Goal: Information Seeking & Learning: Find specific fact

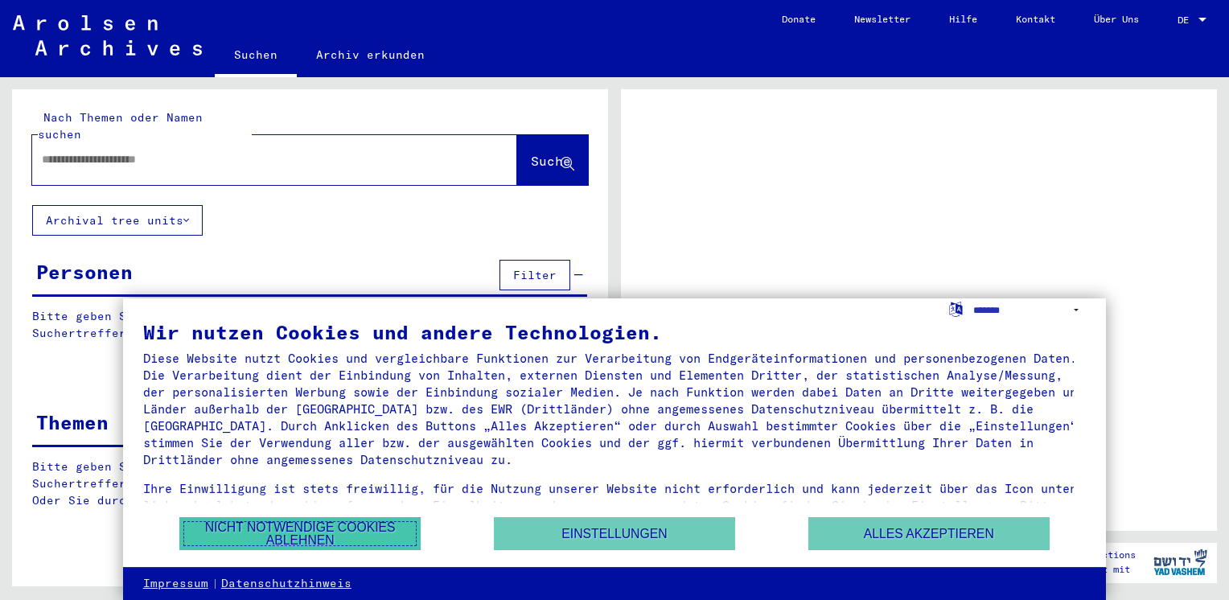
click at [311, 526] on button "Nicht notwendige Cookies ablehnen" at bounding box center [299, 533] width 241 height 33
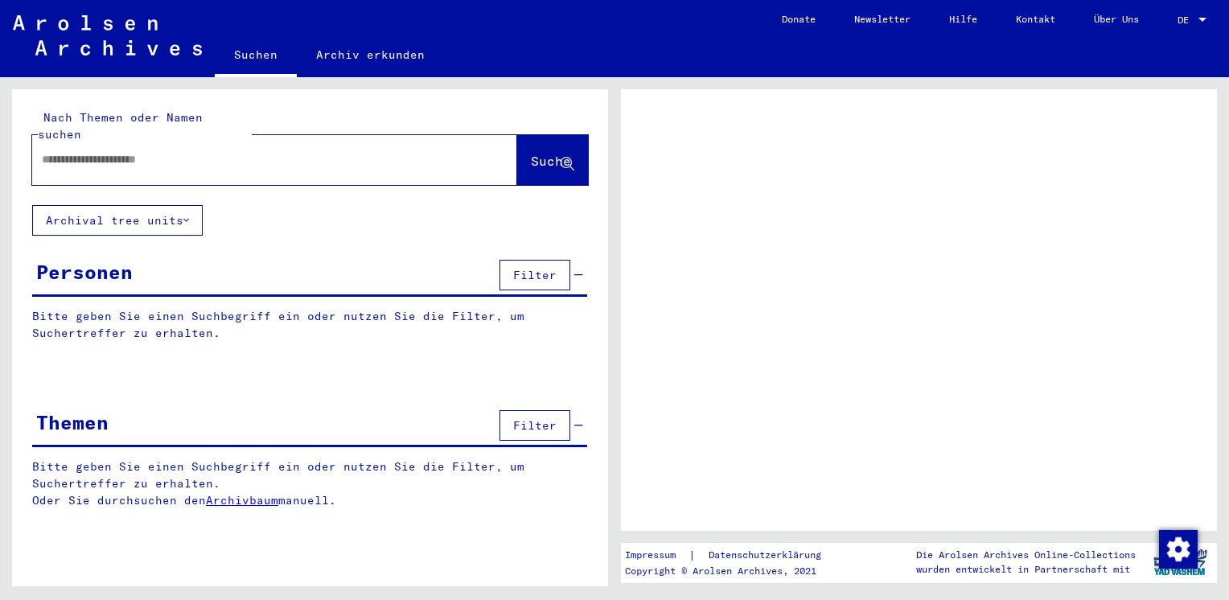
click at [196, 151] on input "text" at bounding box center [260, 159] width 437 height 17
type input "**********"
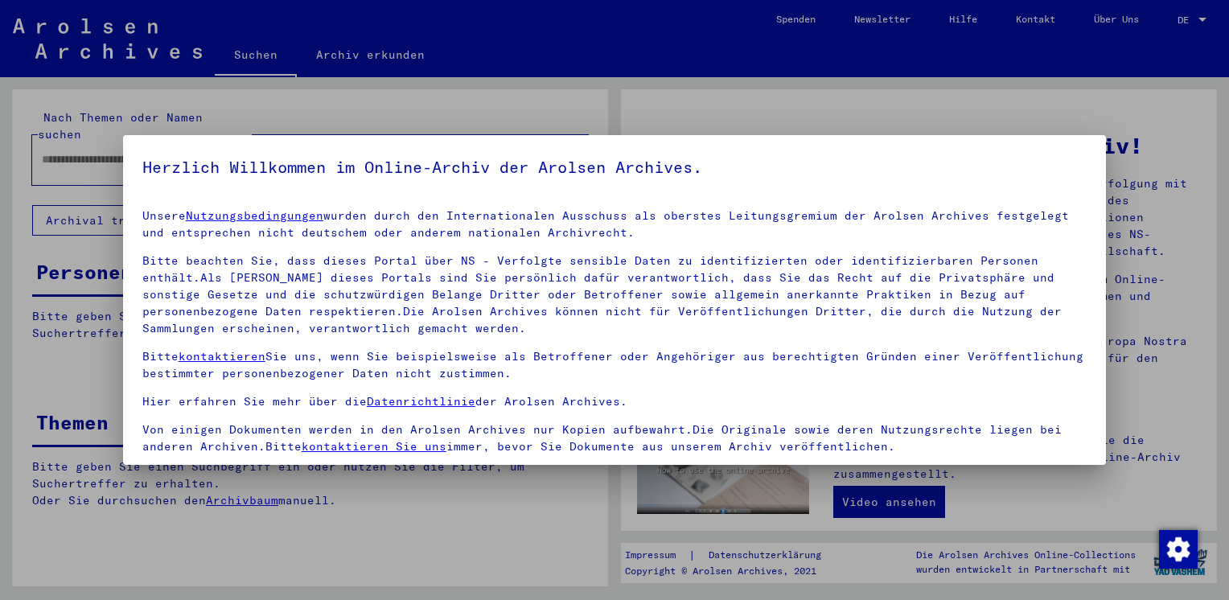
click at [531, 140] on mat-dialog-container "Herzlich Willkommen im Online-Archiv der Arolsen Archives. Unsere Nutzungsbedin…" at bounding box center [614, 300] width 983 height 330
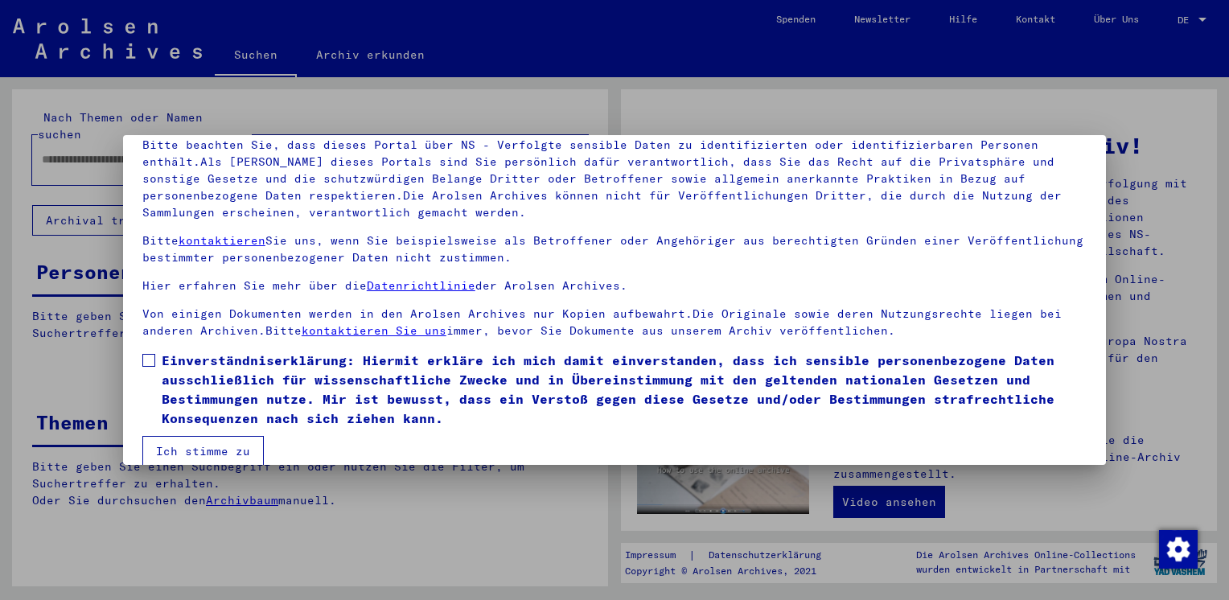
scroll to position [135, 0]
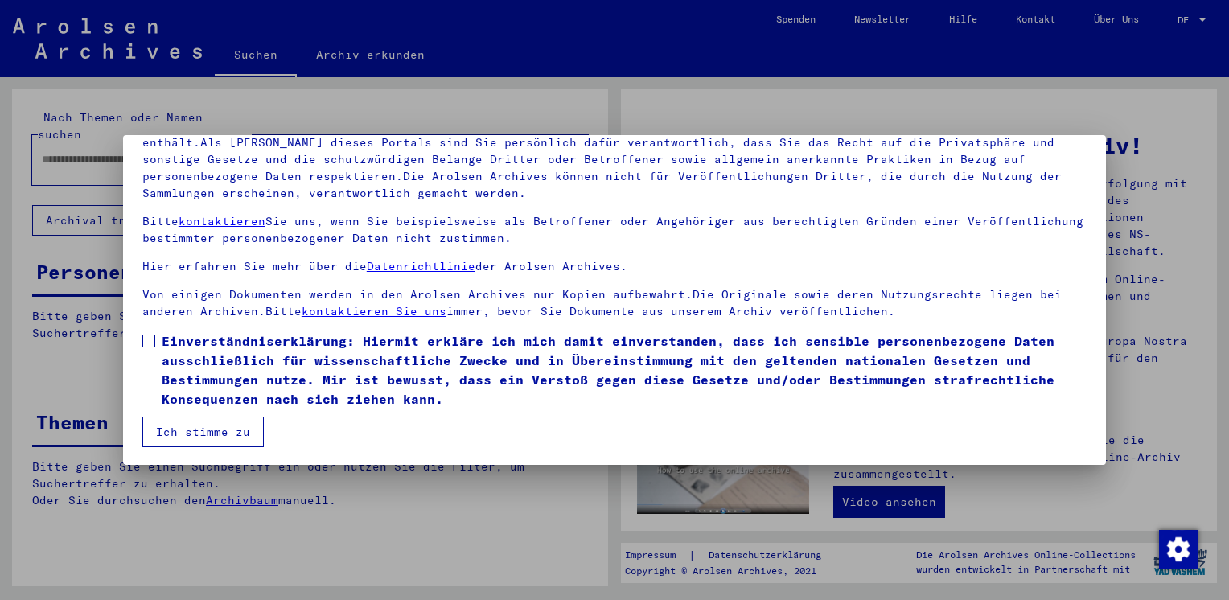
click at [197, 431] on button "Ich stimme zu" at bounding box center [202, 432] width 121 height 31
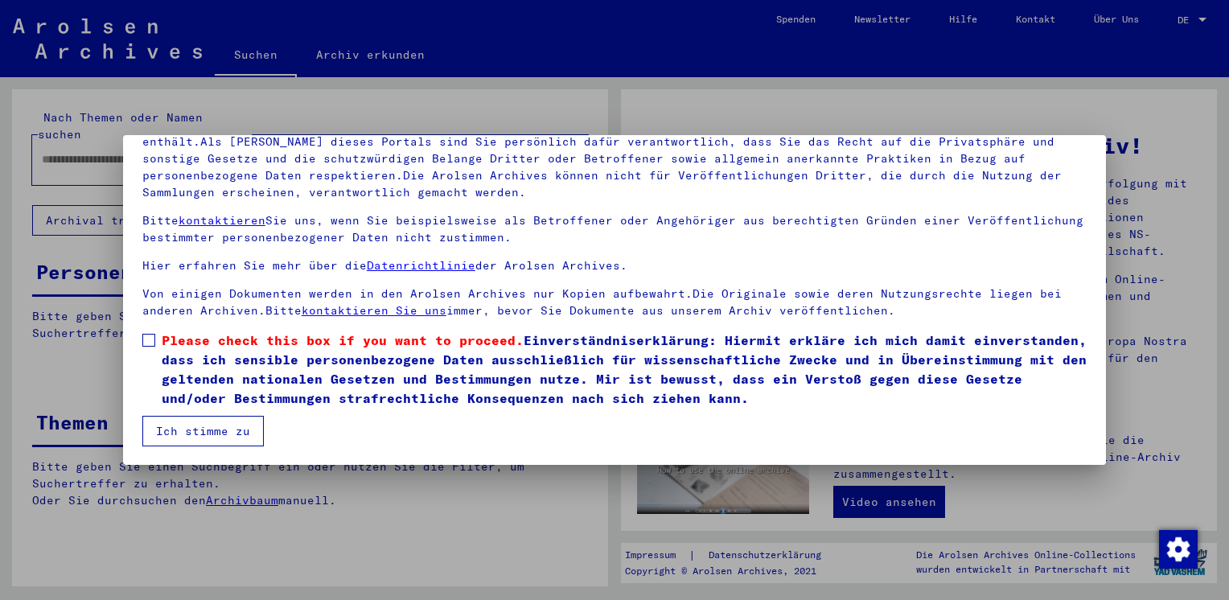
click at [149, 336] on span at bounding box center [148, 340] width 13 height 13
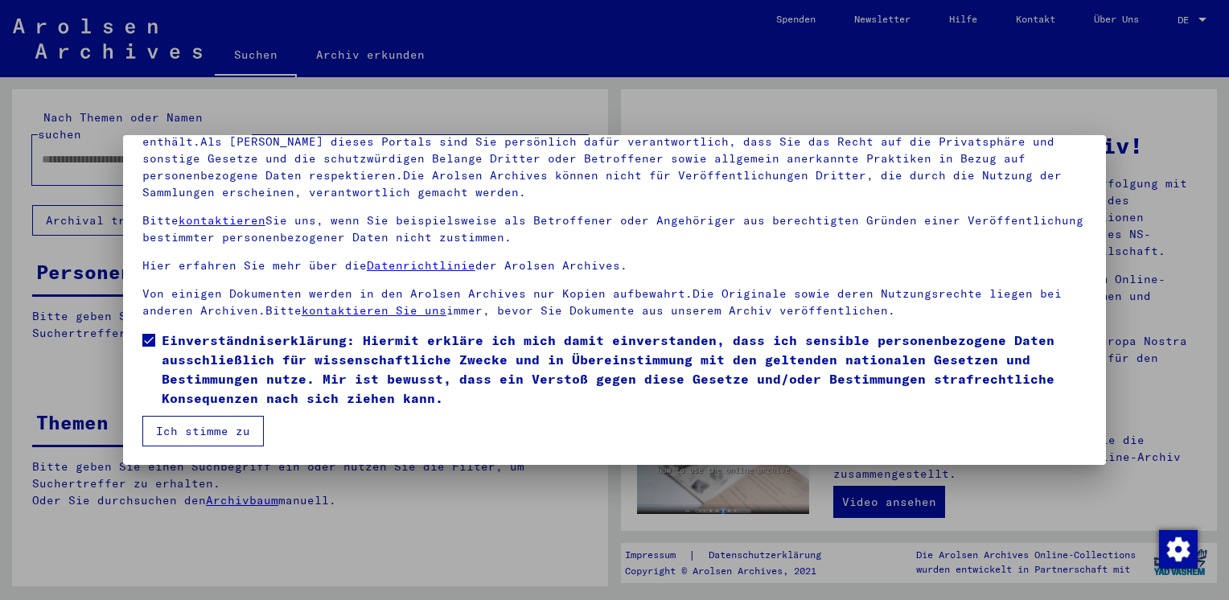
click at [208, 434] on button "Ich stimme zu" at bounding box center [202, 431] width 121 height 31
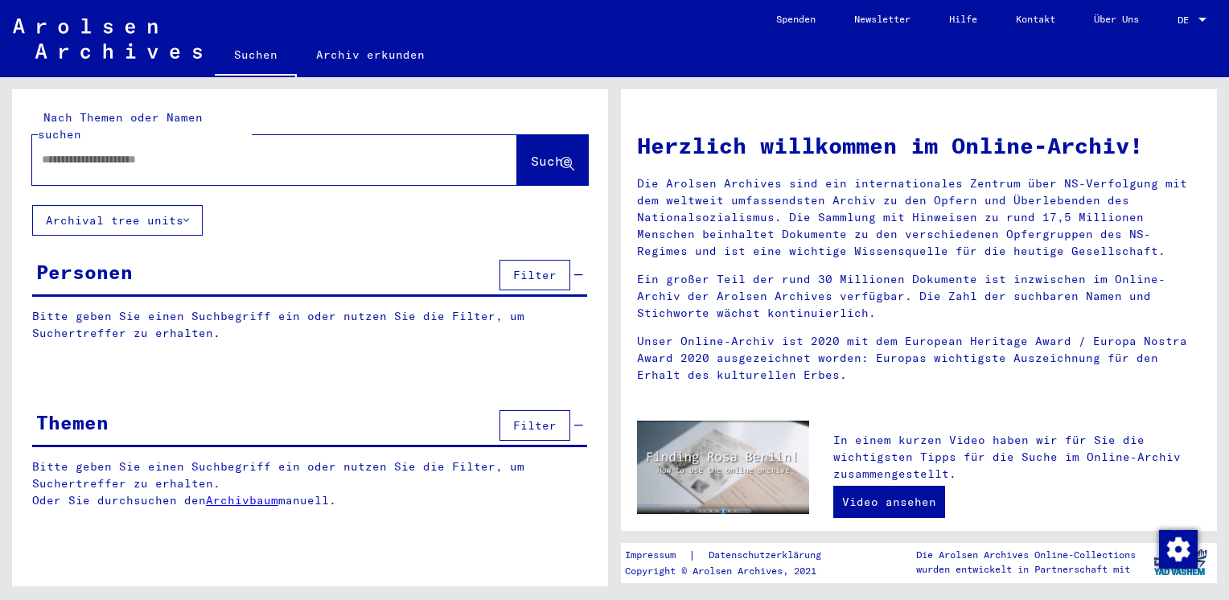
click at [220, 151] on input "text" at bounding box center [255, 159] width 427 height 17
type input "**********"
click at [531, 153] on span "Suche" at bounding box center [551, 161] width 40 height 16
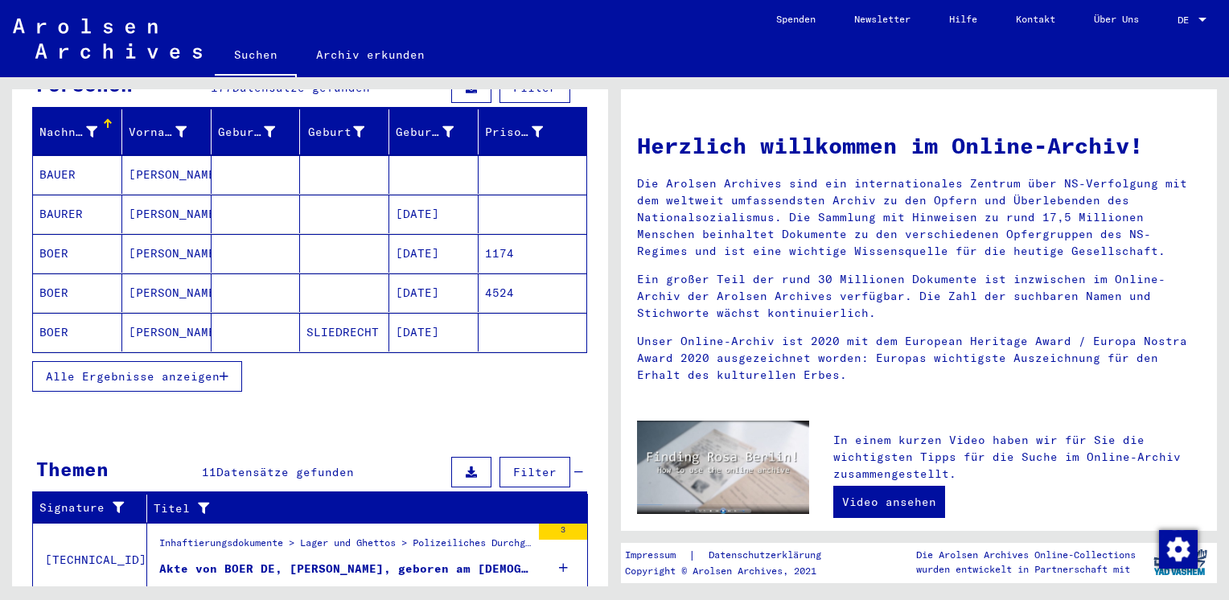
scroll to position [375, 0]
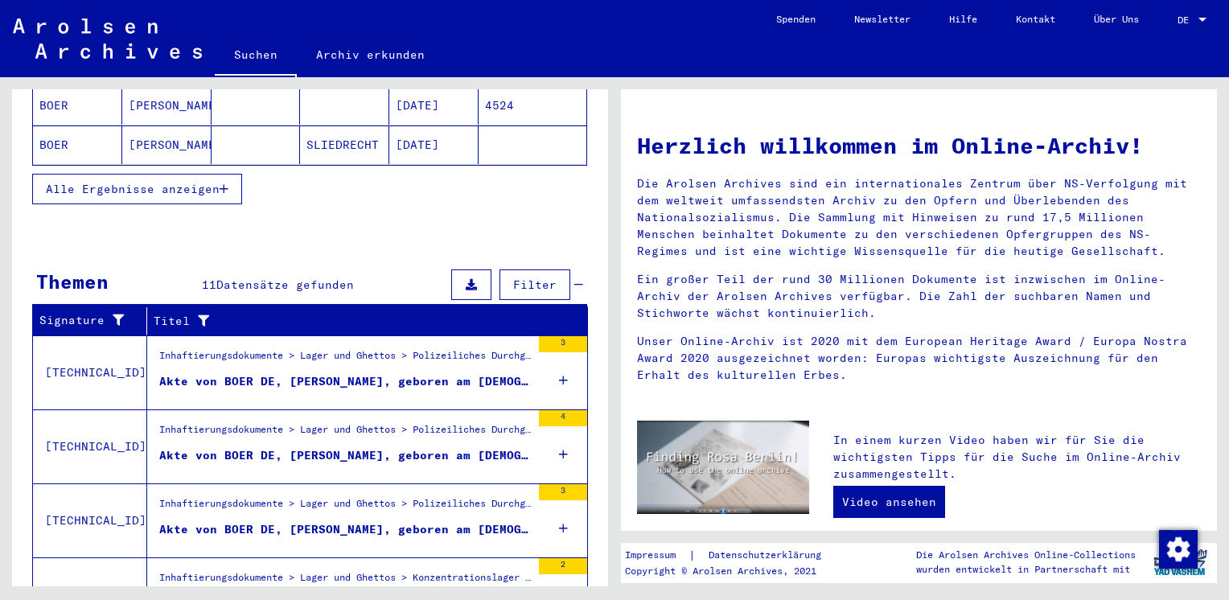
click at [288, 373] on div "Akte von BOER DE, [PERSON_NAME], geboren am [DEMOGRAPHIC_DATA]" at bounding box center [345, 381] width 372 height 17
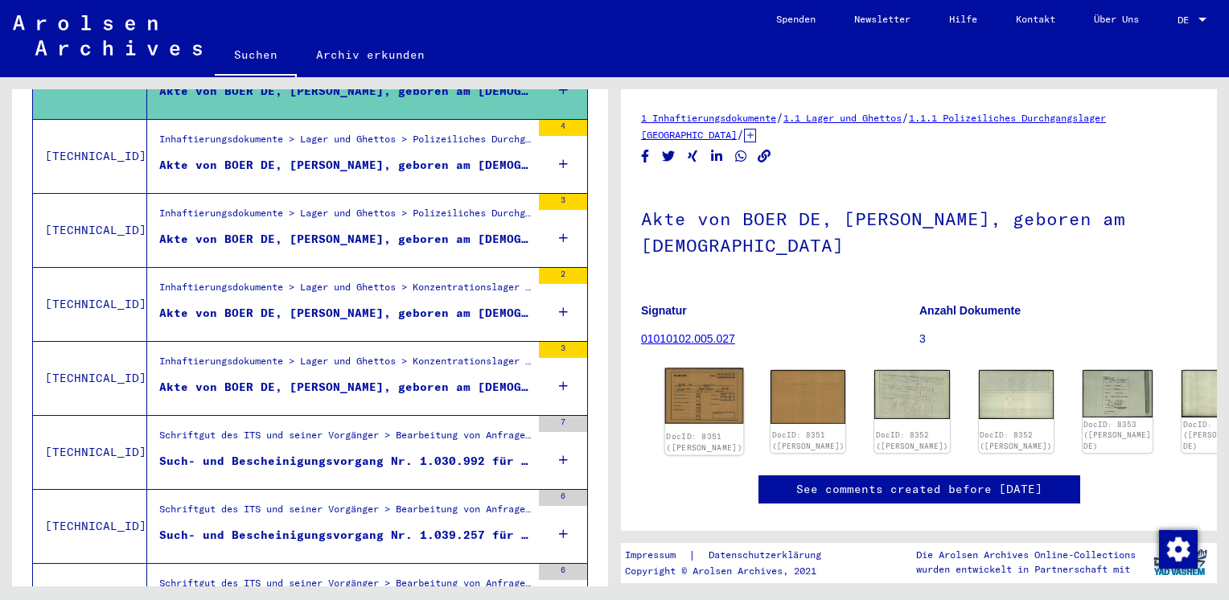
click at [694, 373] on img at bounding box center [704, 396] width 79 height 56
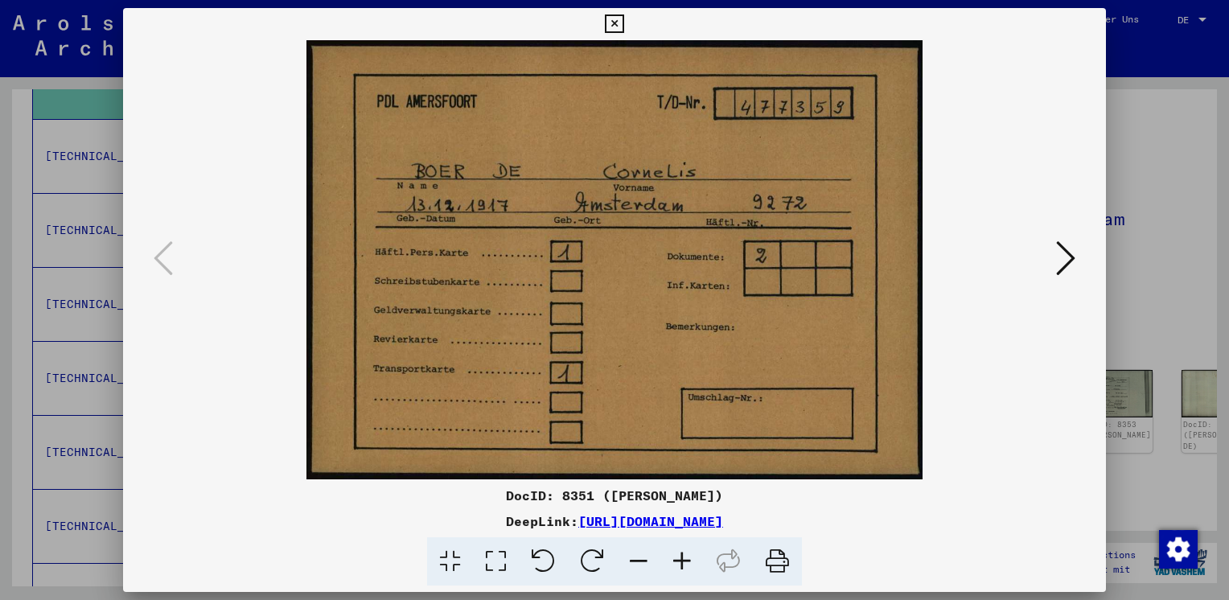
click at [1067, 260] on icon at bounding box center [1065, 258] width 19 height 39
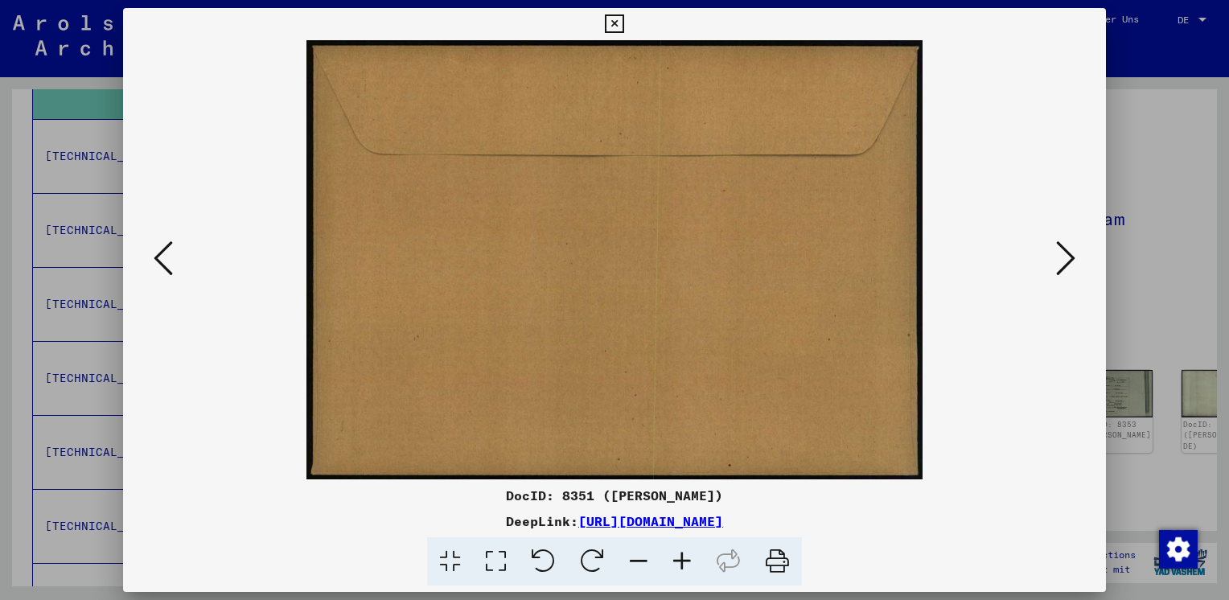
click at [1061, 257] on icon at bounding box center [1065, 258] width 19 height 39
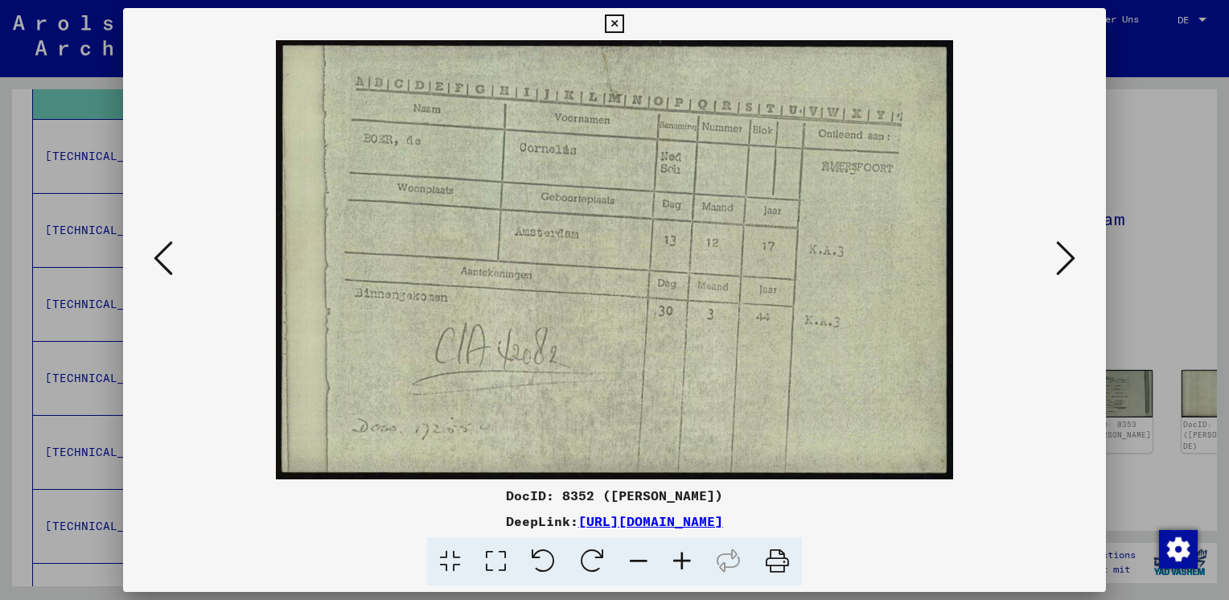
click at [1066, 255] on icon at bounding box center [1065, 258] width 19 height 39
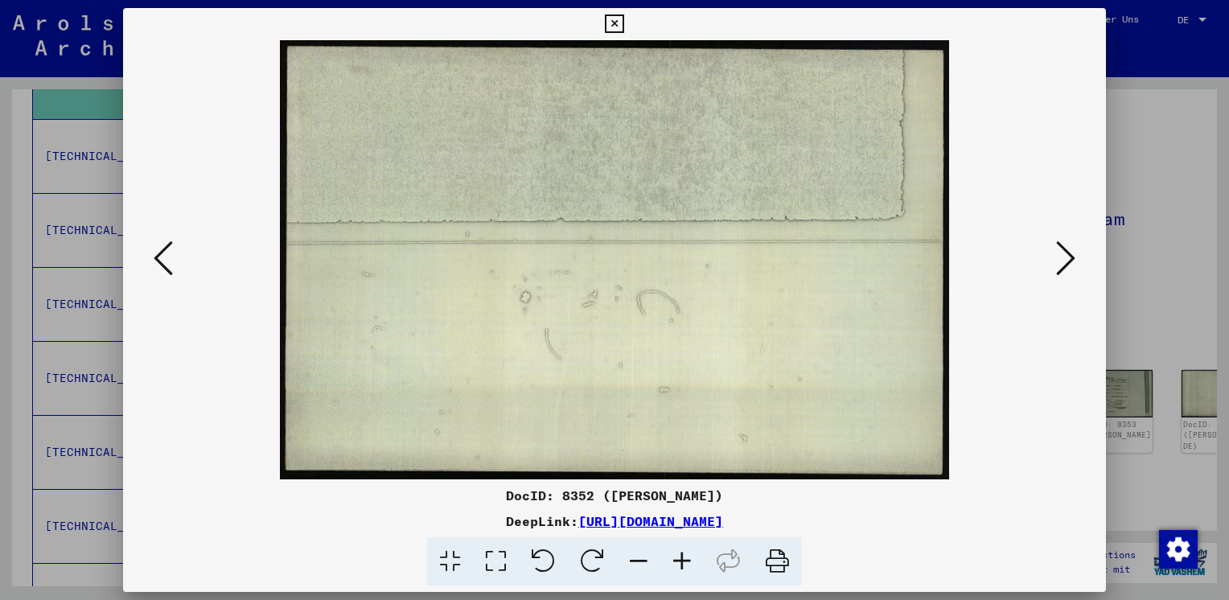
click at [1066, 255] on icon at bounding box center [1065, 258] width 19 height 39
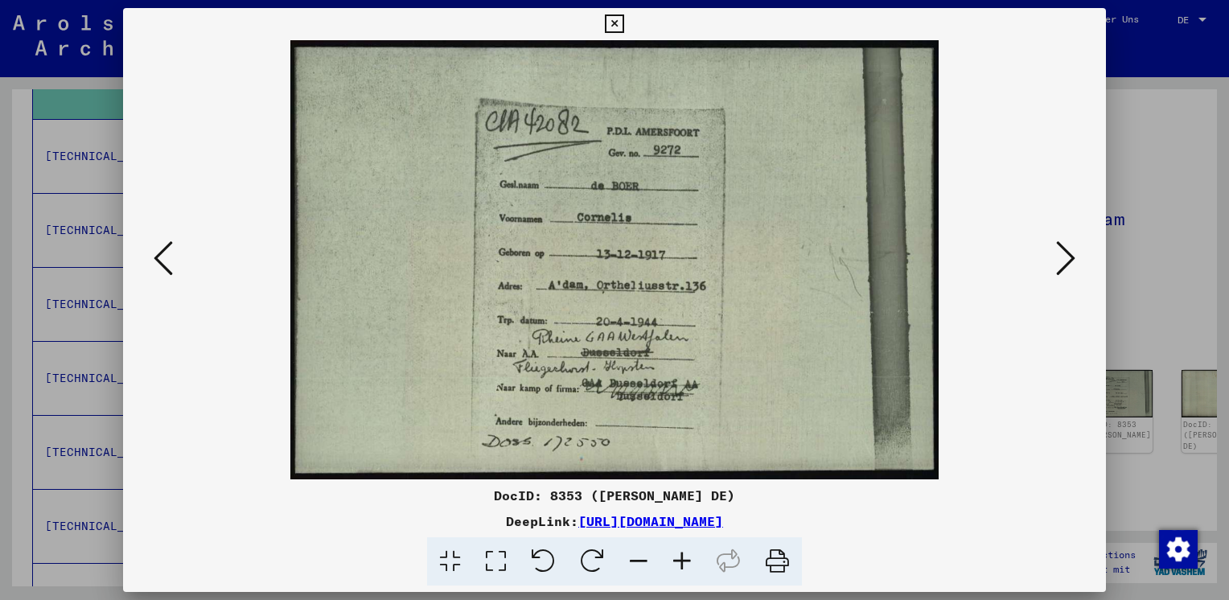
click at [1066, 255] on icon at bounding box center [1065, 258] width 19 height 39
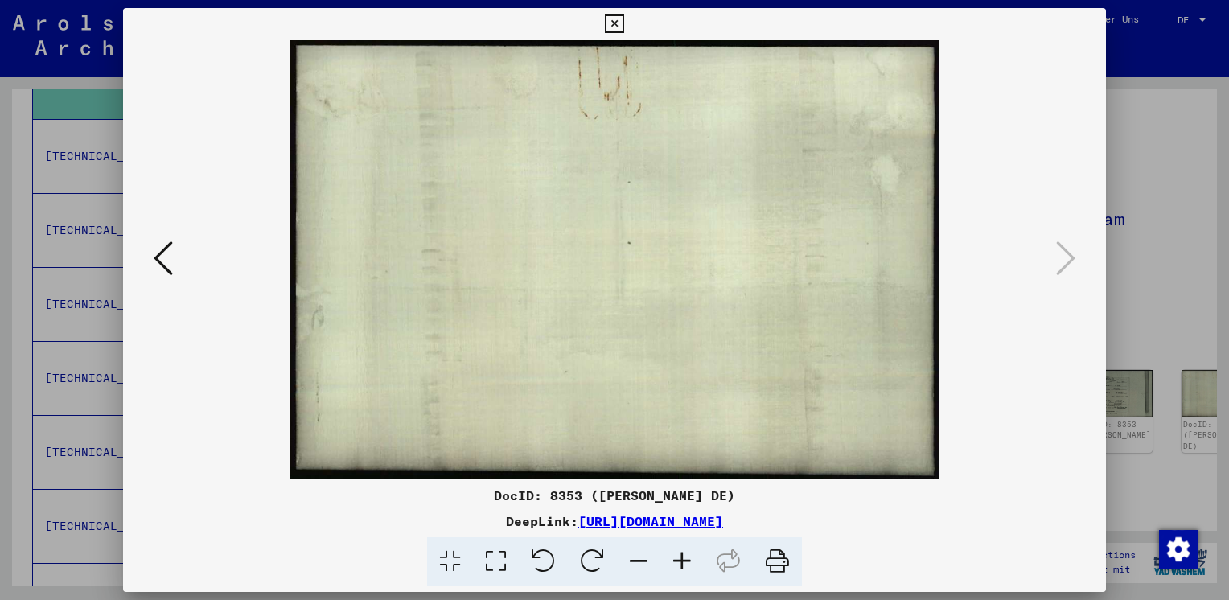
click at [1142, 285] on div at bounding box center [614, 300] width 1229 height 600
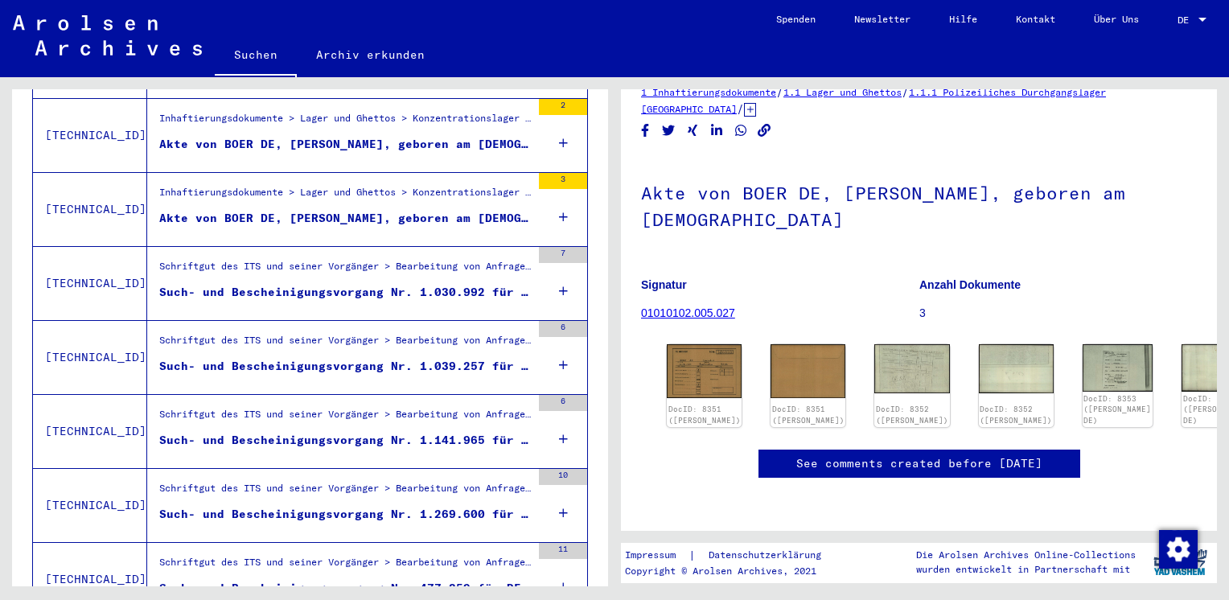
scroll to position [718, 0]
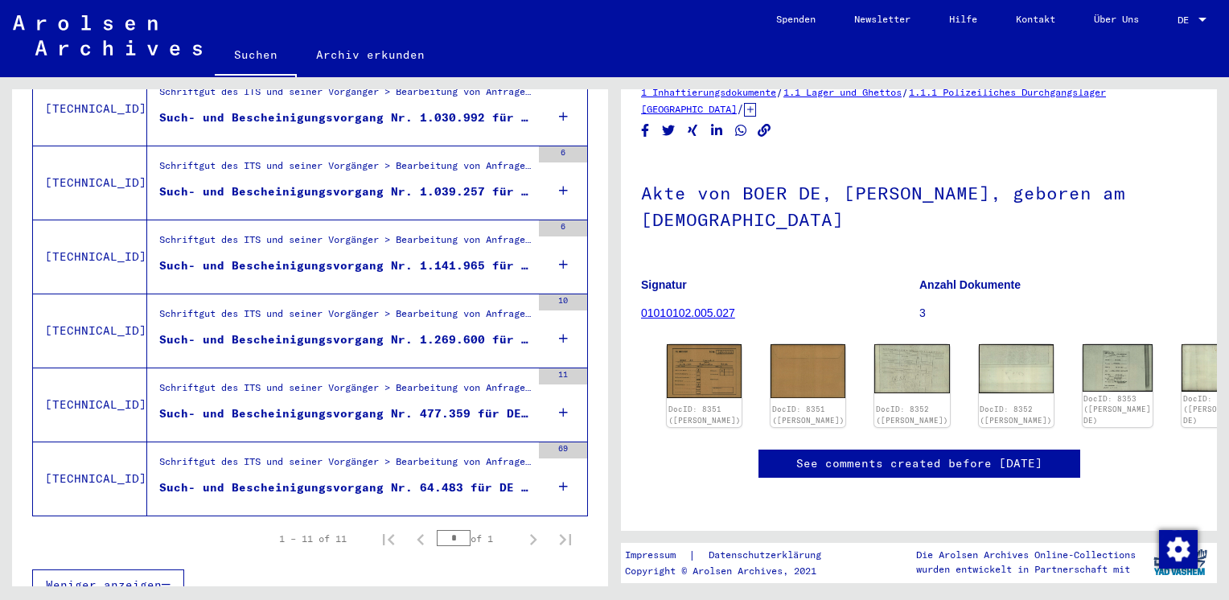
click at [315, 455] on div "Schriftgut des ITS und seiner Vorgänger > Bearbeitung von Anfragen > Fallbezoge…" at bounding box center [345, 466] width 372 height 23
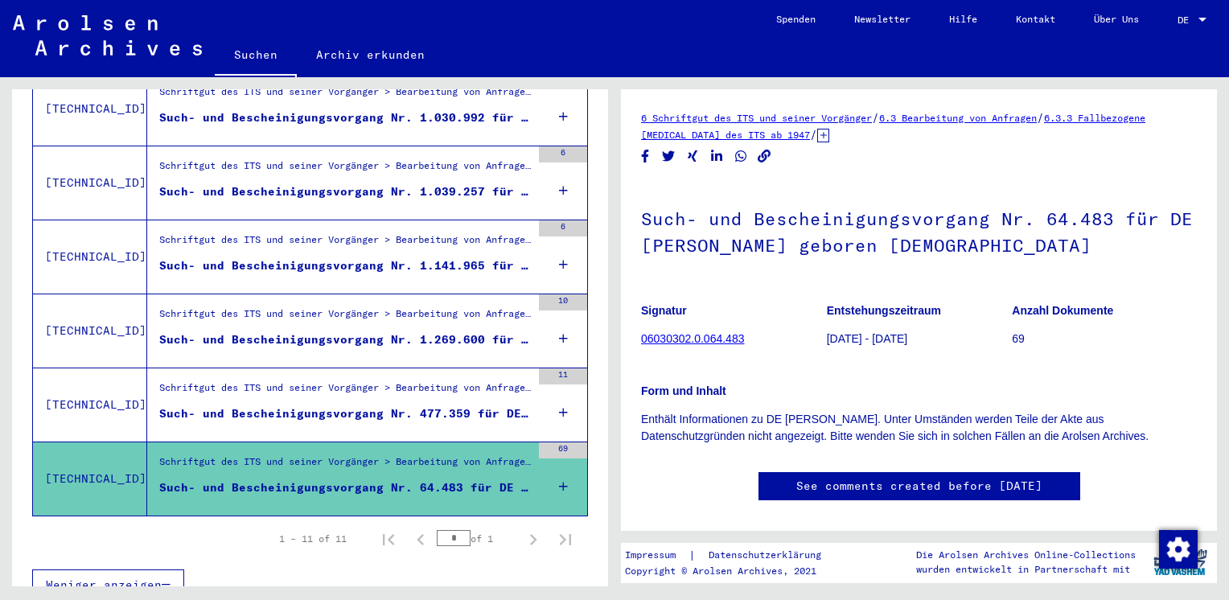
click at [310, 381] on div "Schriftgut des ITS und seiner Vorgänger > Bearbeitung von Anfragen > Fallbezoge…" at bounding box center [345, 392] width 372 height 23
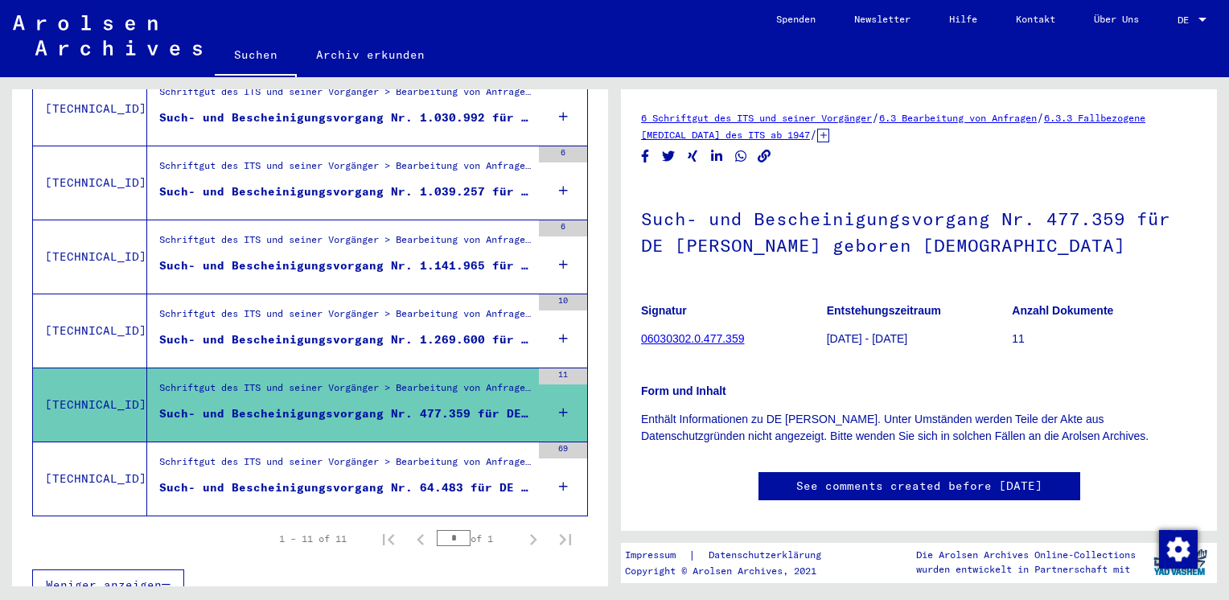
click at [682, 336] on link "06030302.0.477.359" at bounding box center [692, 338] width 103 height 13
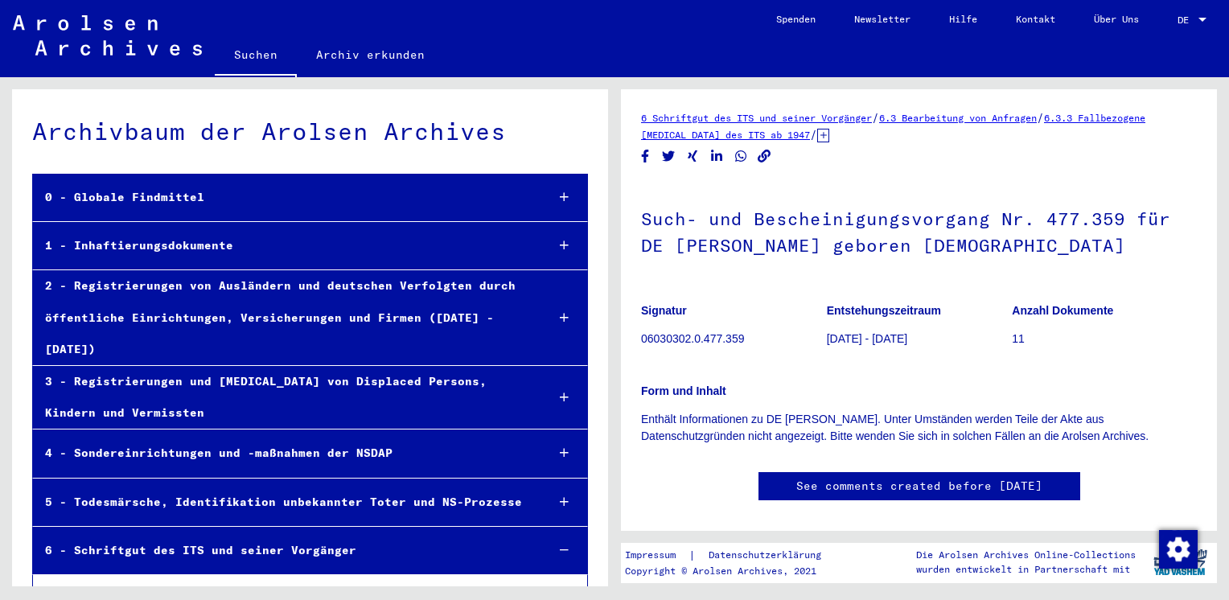
scroll to position [52511, 0]
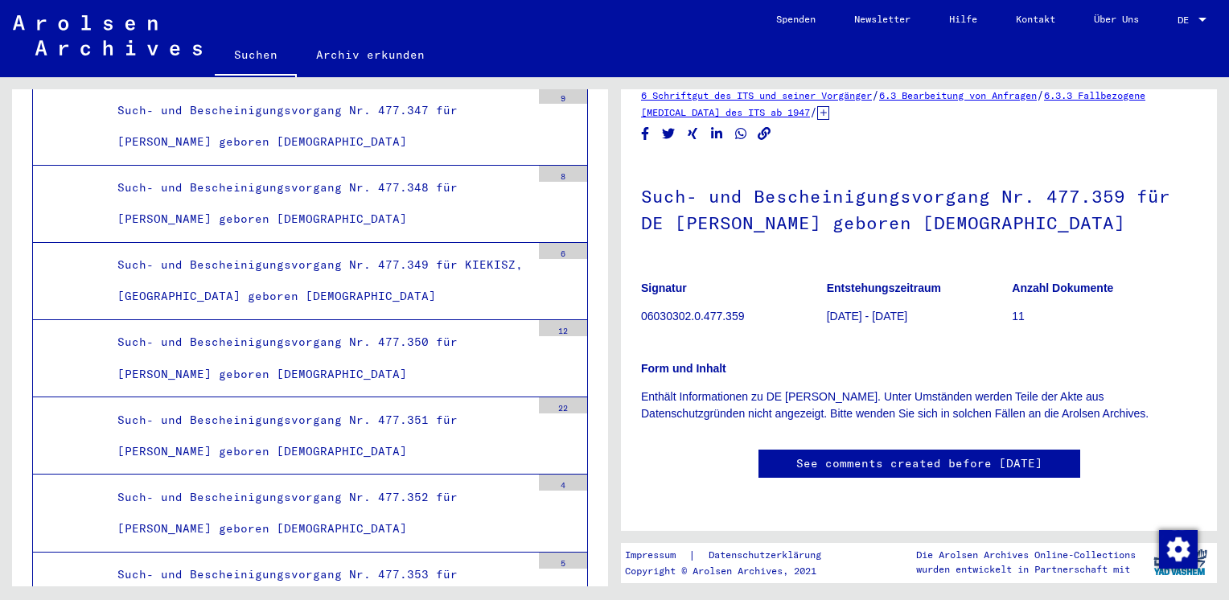
scroll to position [0, 0]
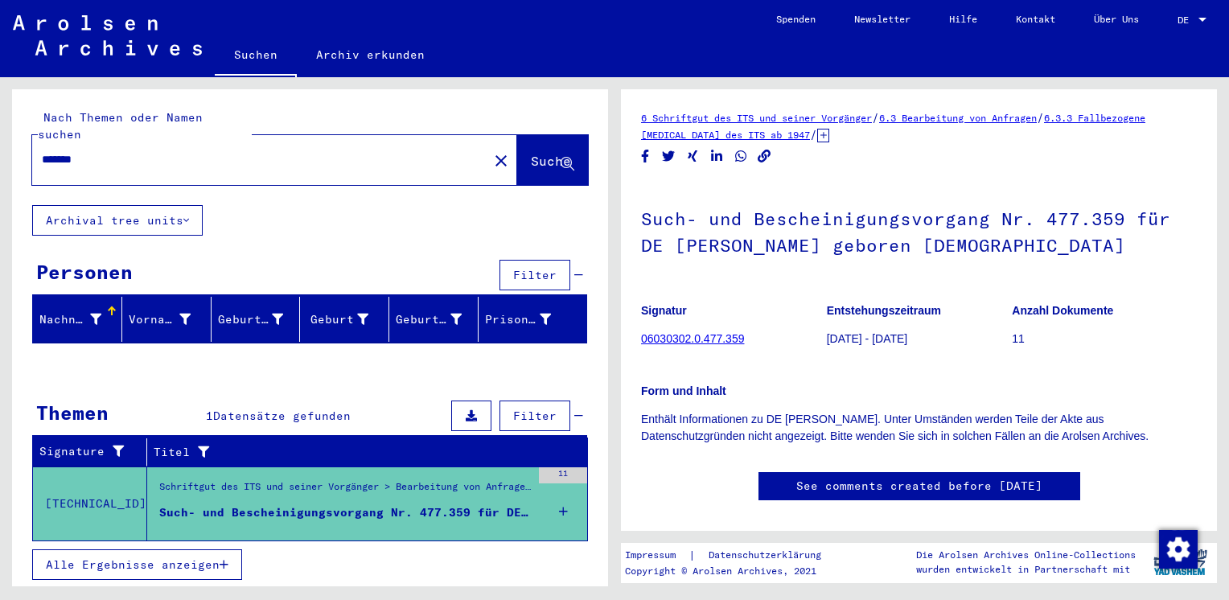
click at [230, 151] on input "*******" at bounding box center [260, 159] width 437 height 17
type input "*"
click at [336, 106] on div "Nach Themen oder Namen suchen Suche" at bounding box center [310, 147] width 596 height 116
click at [138, 151] on input "text" at bounding box center [260, 159] width 437 height 17
type input "*"
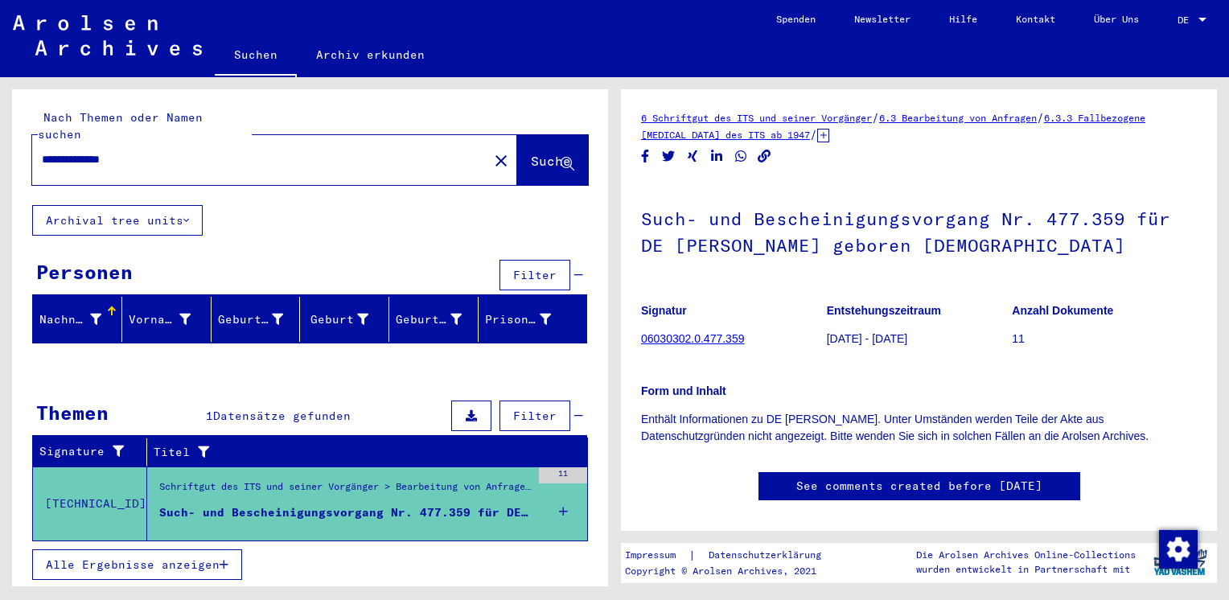
type input "**********"
click at [531, 153] on span "Suche" at bounding box center [551, 161] width 40 height 16
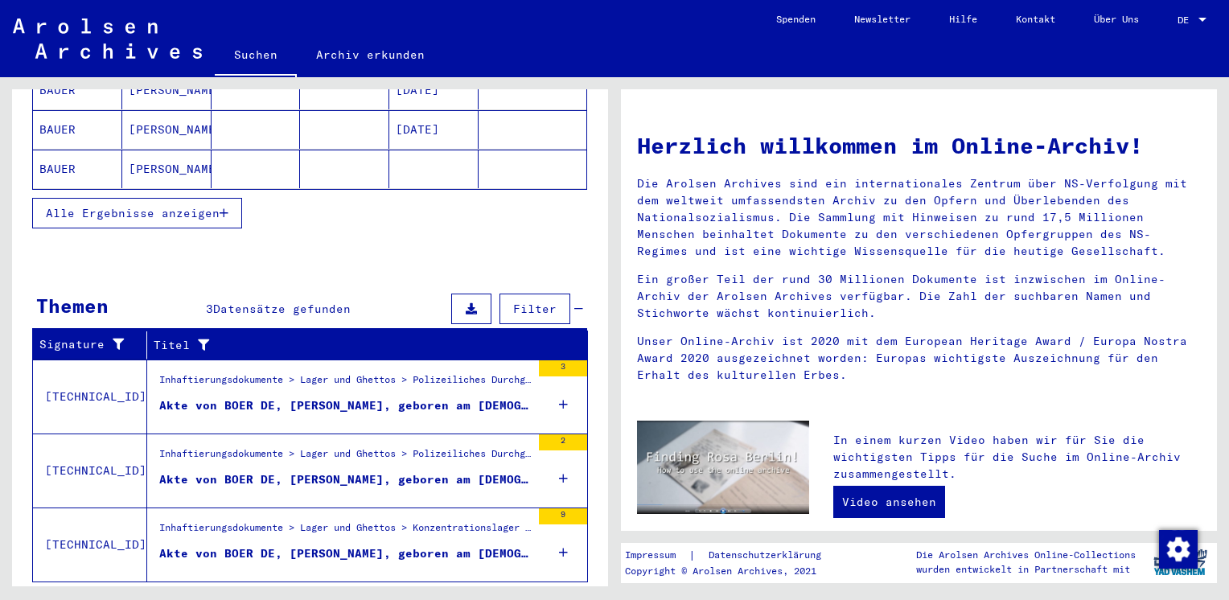
scroll to position [372, 0]
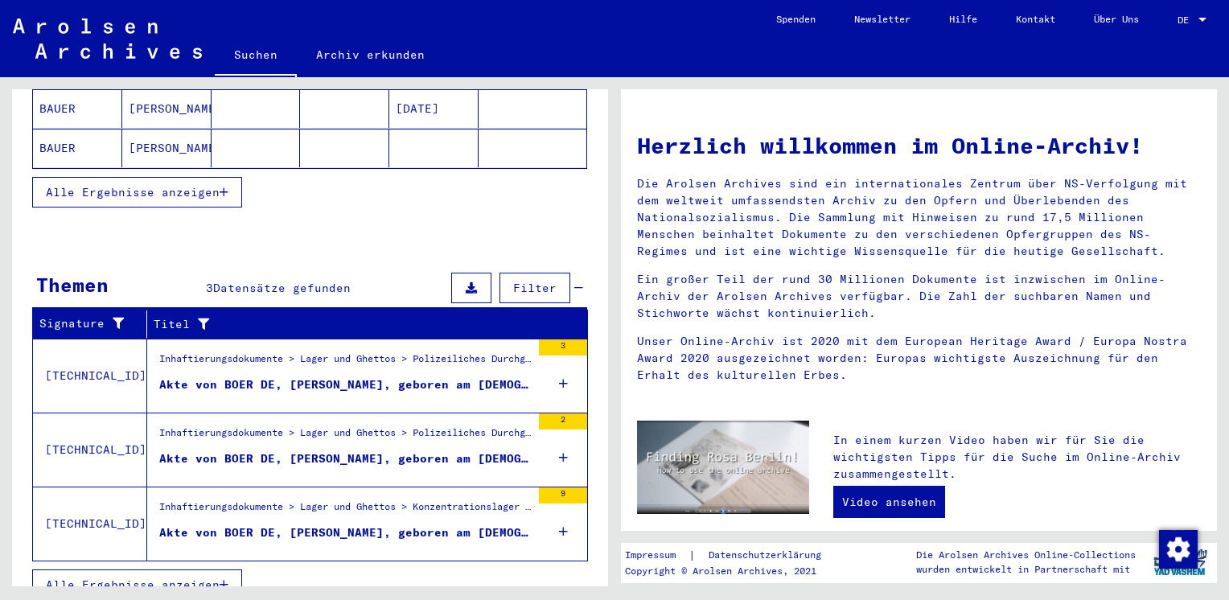
click at [307, 451] on div "Akte von BOER DE, [PERSON_NAME], geboren am [DEMOGRAPHIC_DATA]" at bounding box center [345, 459] width 372 height 17
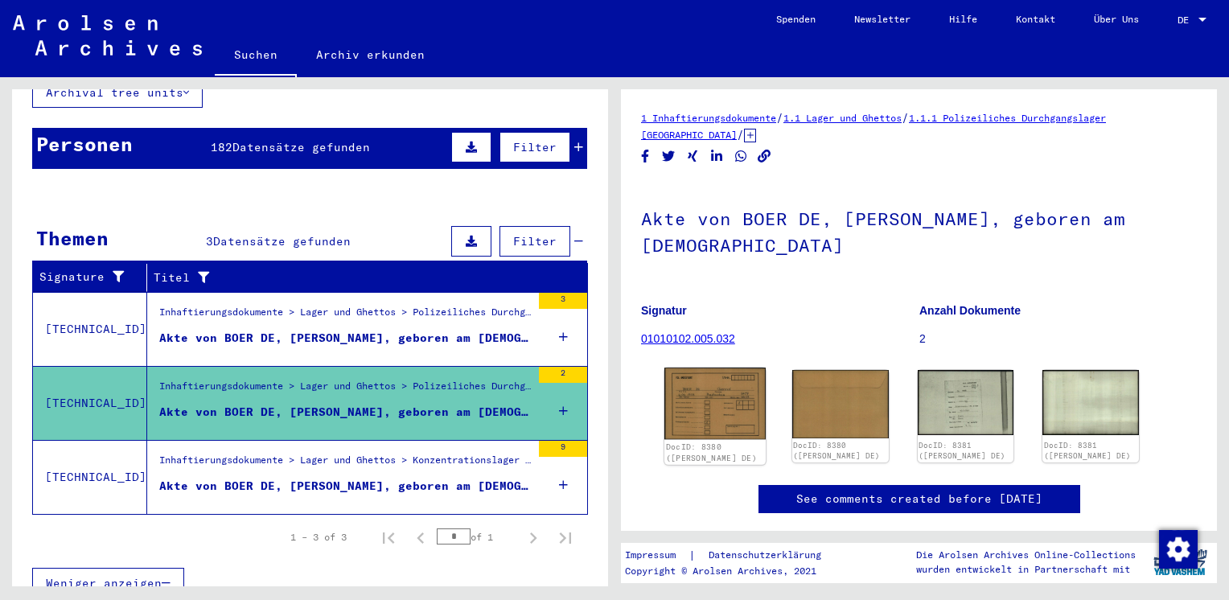
click at [721, 381] on img at bounding box center [715, 404] width 101 height 72
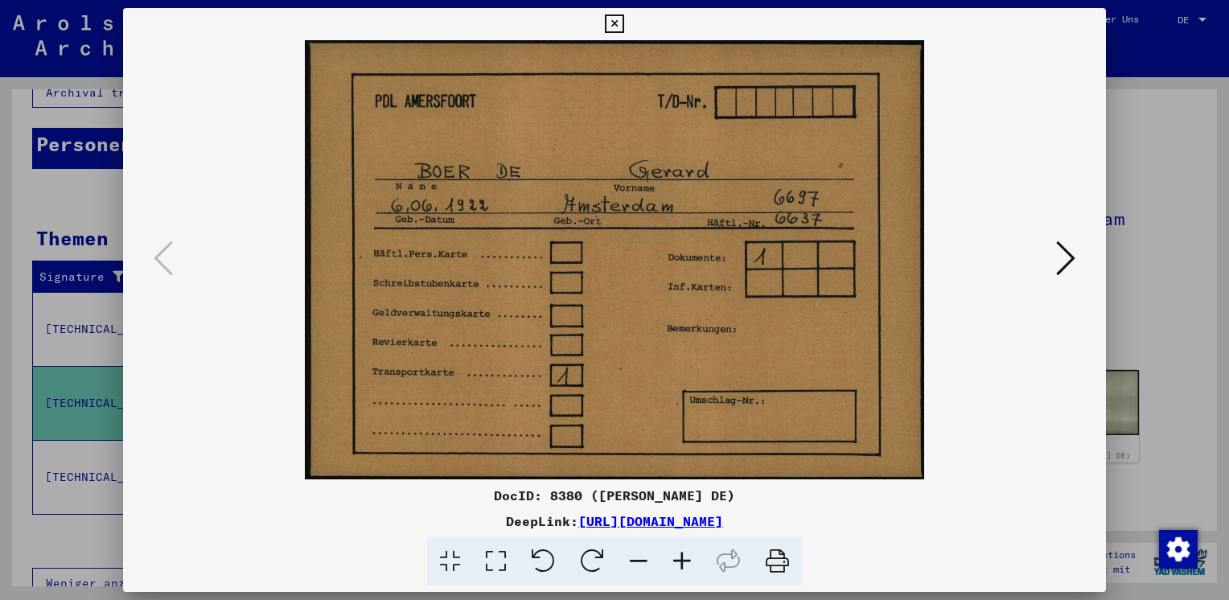
click at [1066, 256] on icon at bounding box center [1065, 258] width 19 height 39
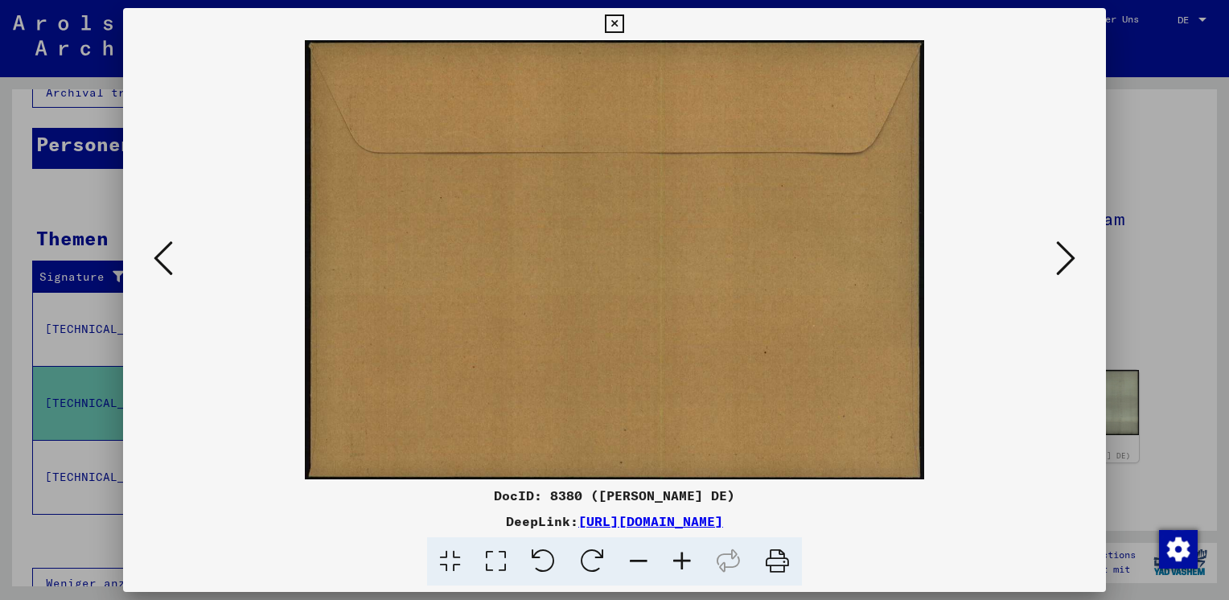
click at [1066, 256] on icon at bounding box center [1065, 258] width 19 height 39
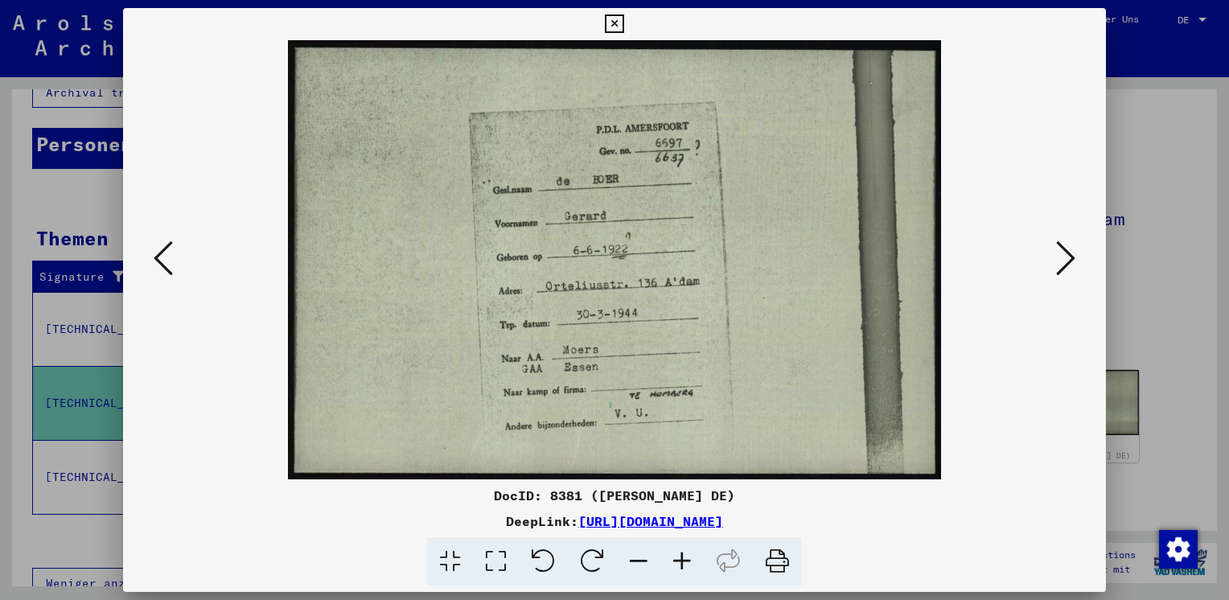
click at [1066, 256] on icon at bounding box center [1065, 258] width 19 height 39
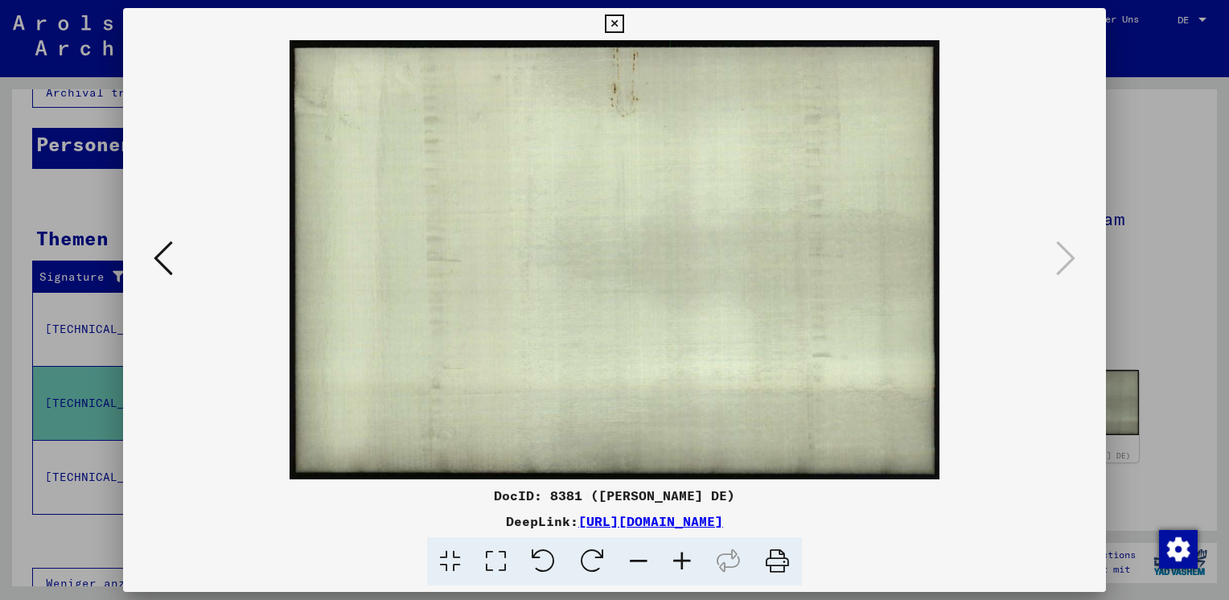
click at [158, 254] on icon at bounding box center [163, 258] width 19 height 39
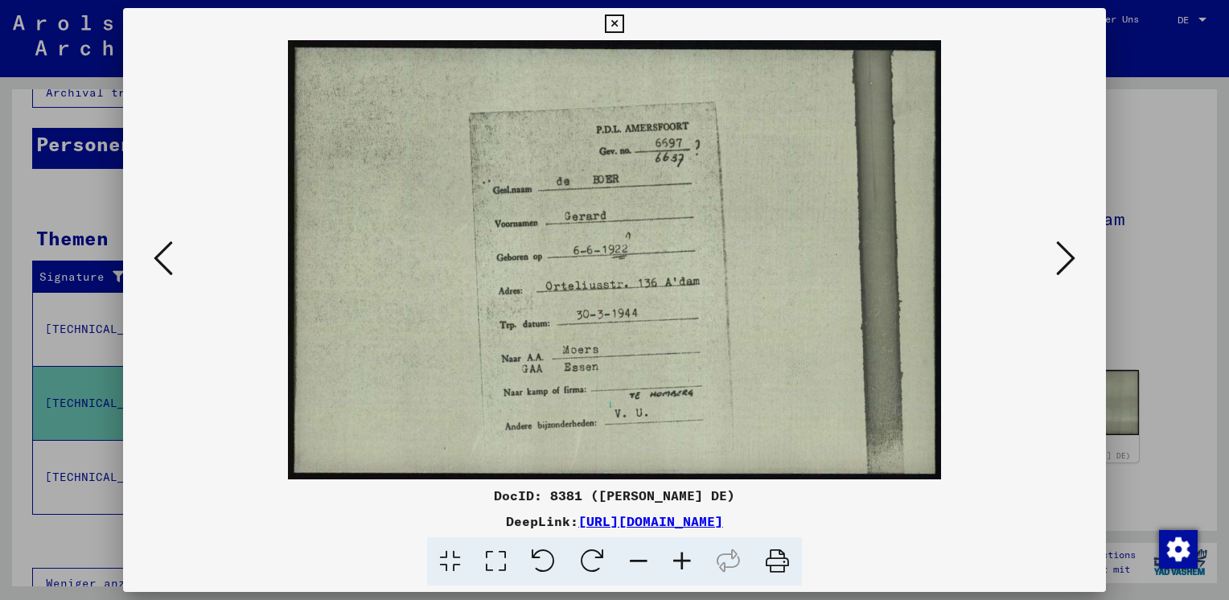
click at [1130, 163] on div at bounding box center [614, 300] width 1229 height 600
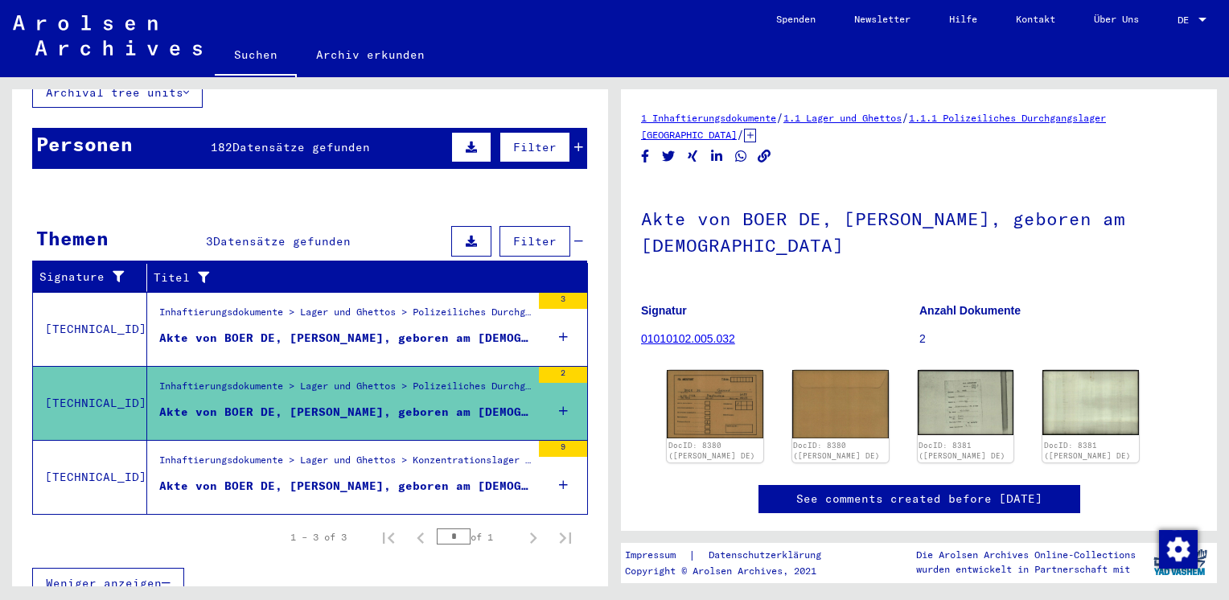
click at [549, 389] on mat-cell at bounding box center [533, 395] width 108 height 39
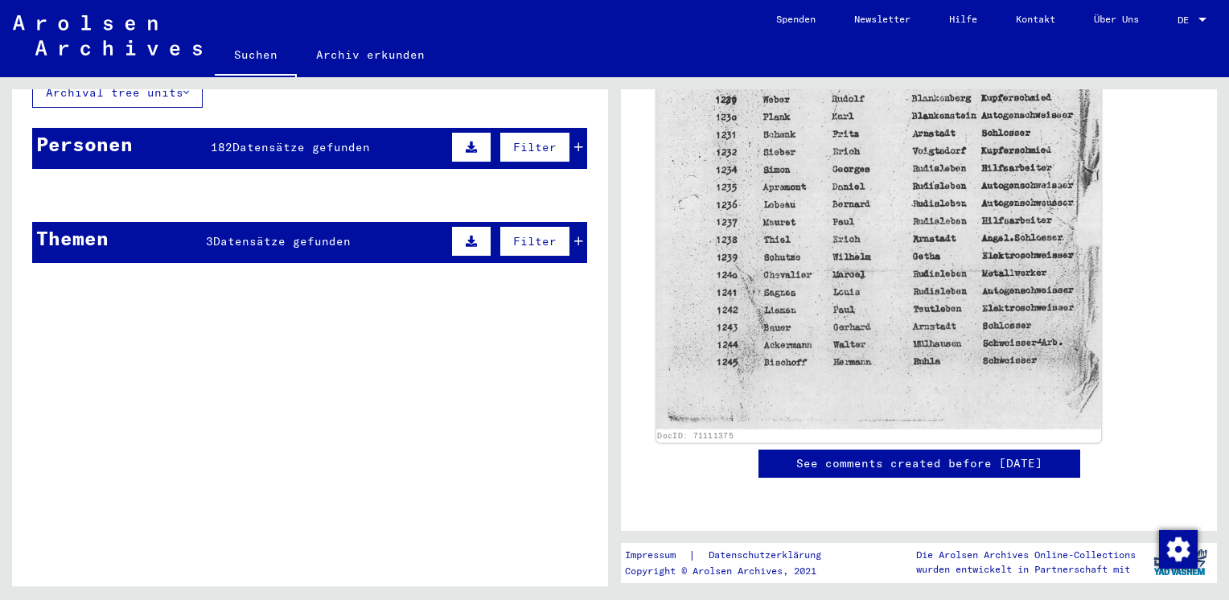
scroll to position [563, 0]
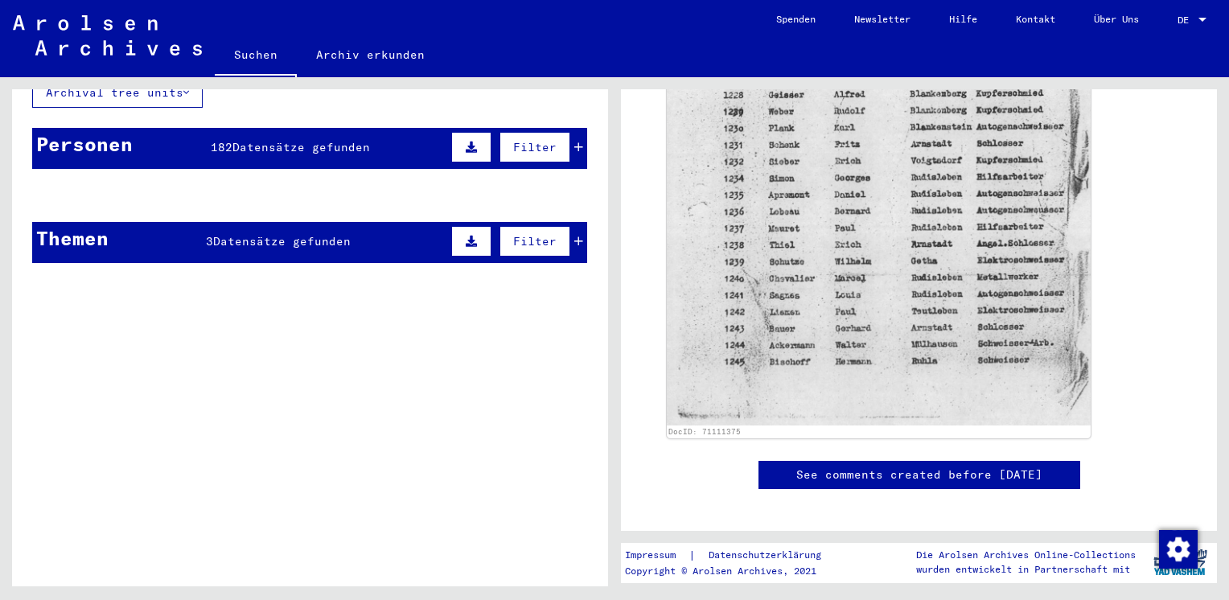
click at [566, 220] on mat-cell at bounding box center [533, 234] width 108 height 39
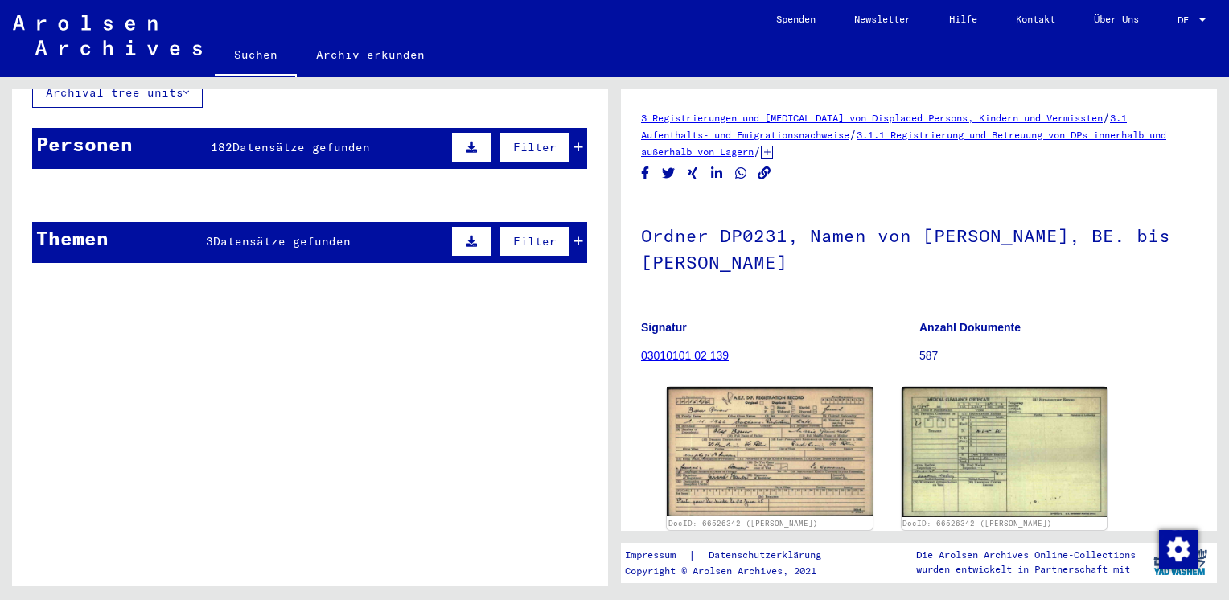
click at [566, 220] on mat-cell at bounding box center [533, 234] width 108 height 39
click at [574, 142] on icon at bounding box center [578, 147] width 9 height 11
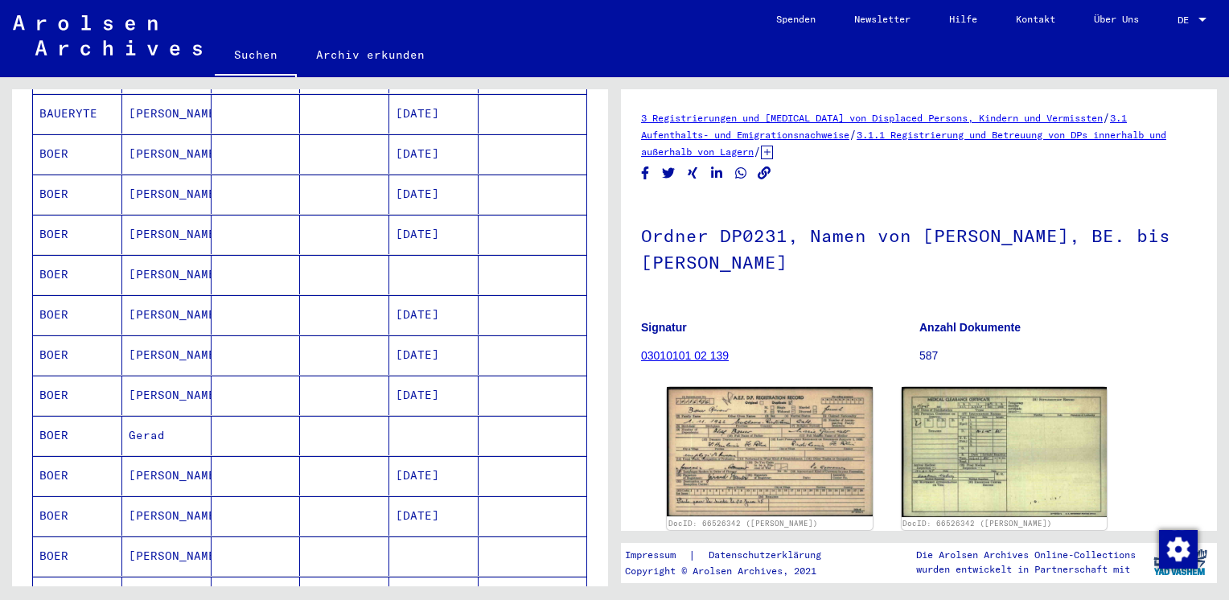
scroll to position [879, 0]
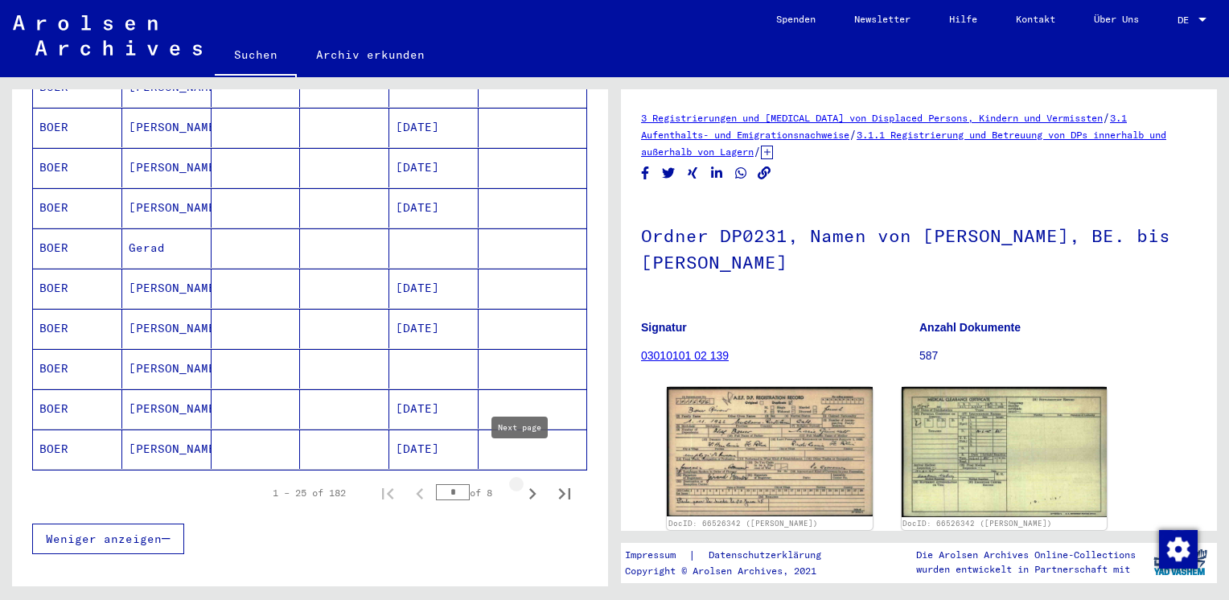
click at [521, 483] on icon "Next page" at bounding box center [532, 494] width 23 height 23
type input "*"
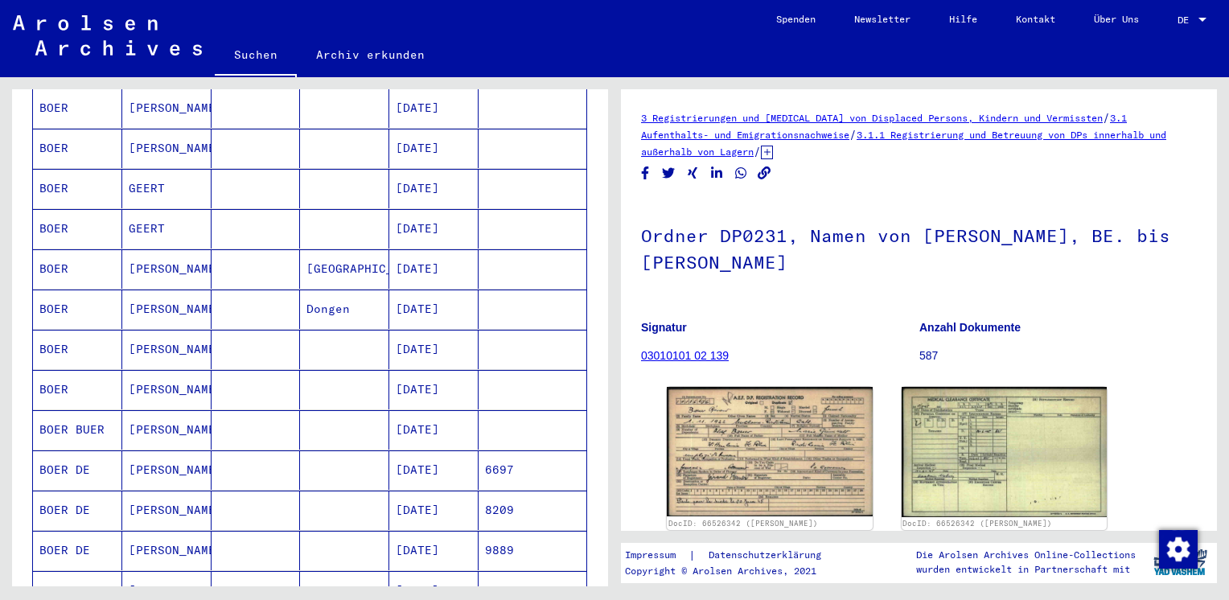
scroll to position [691, 0]
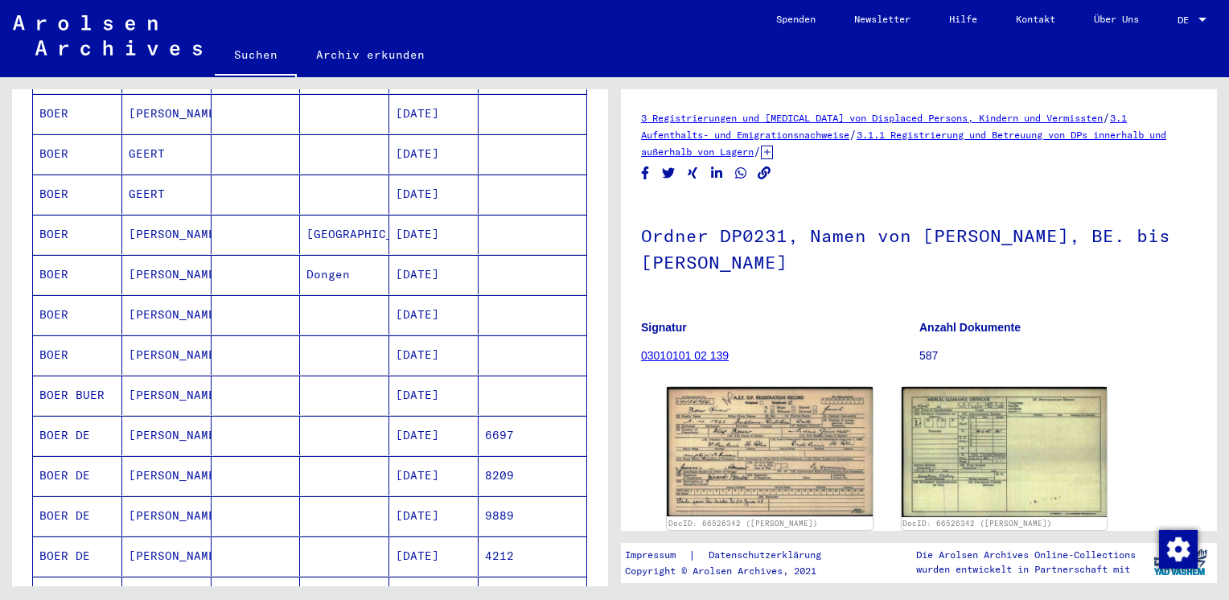
click at [408, 416] on mat-cell "[DATE]" at bounding box center [433, 435] width 89 height 39
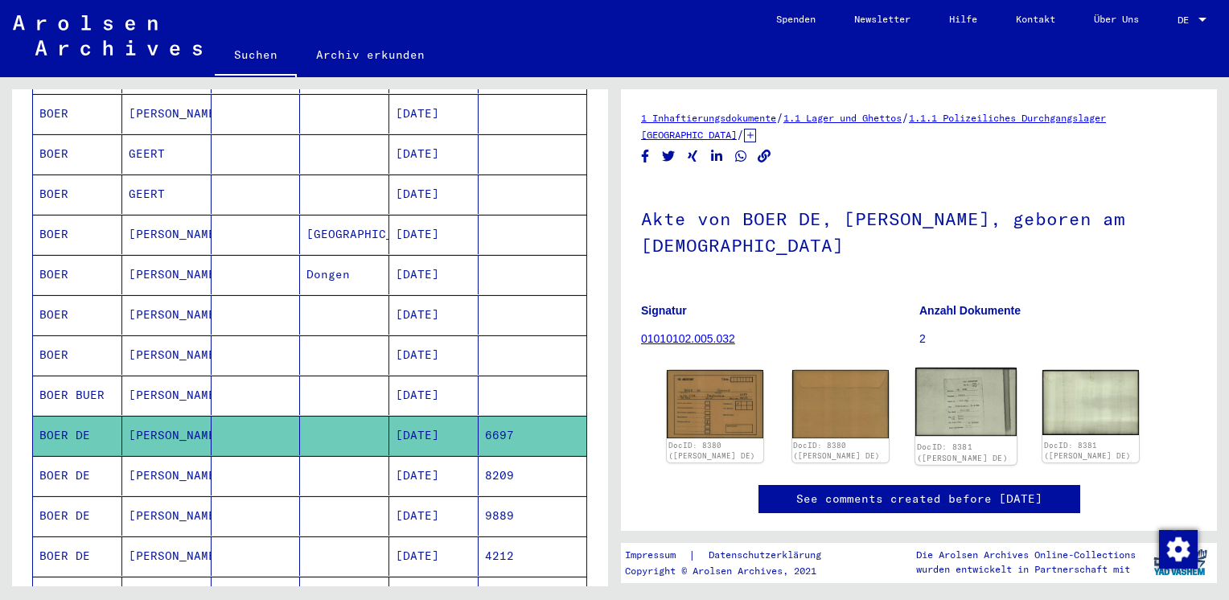
click at [959, 385] on img at bounding box center [966, 402] width 101 height 68
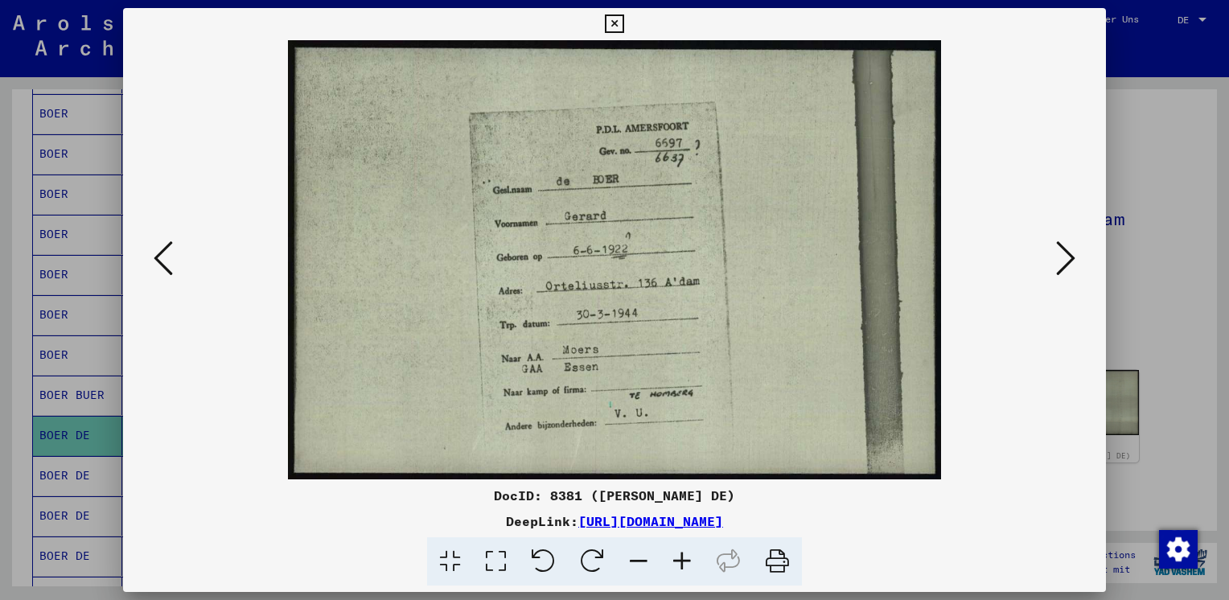
click at [1060, 262] on icon at bounding box center [1065, 258] width 19 height 39
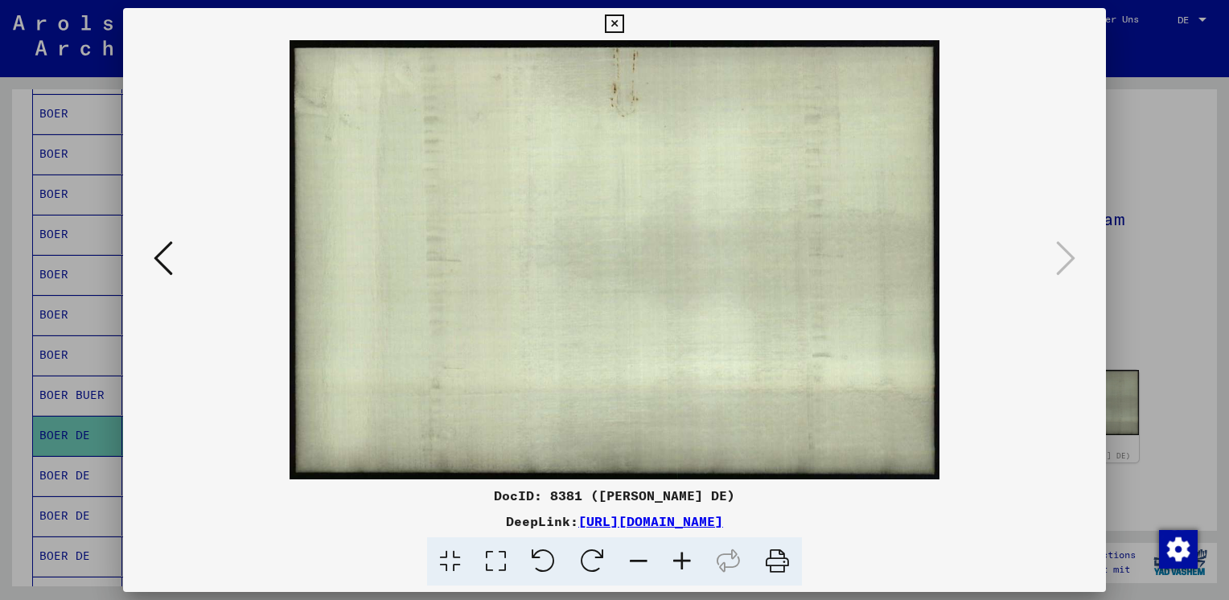
click at [171, 259] on icon at bounding box center [163, 258] width 19 height 39
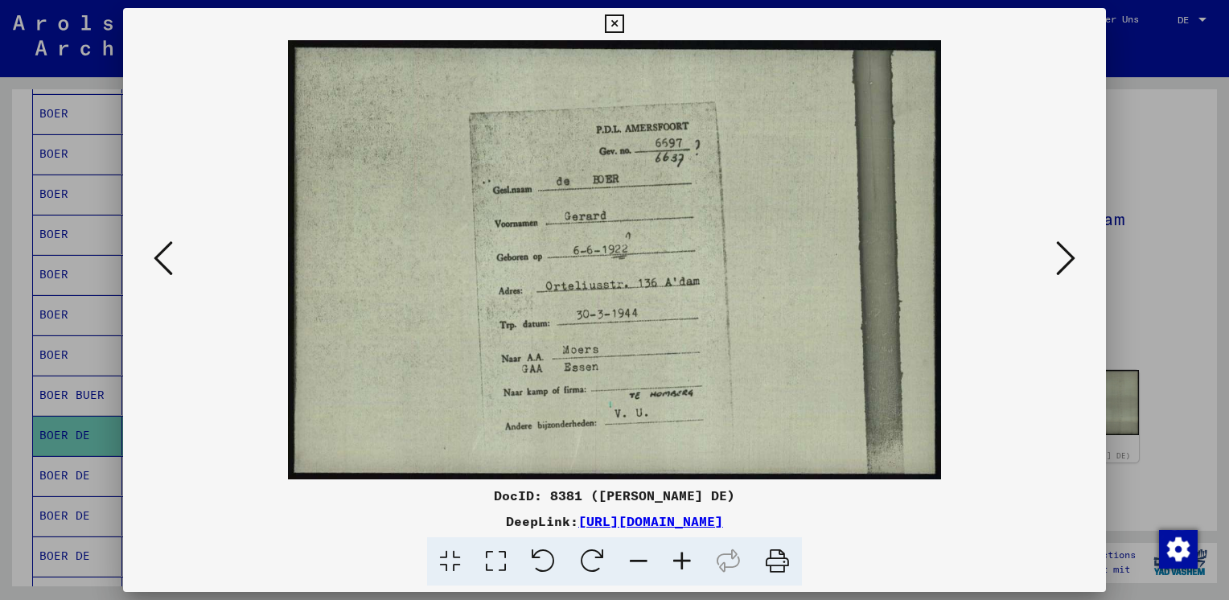
click at [171, 260] on icon at bounding box center [163, 258] width 19 height 39
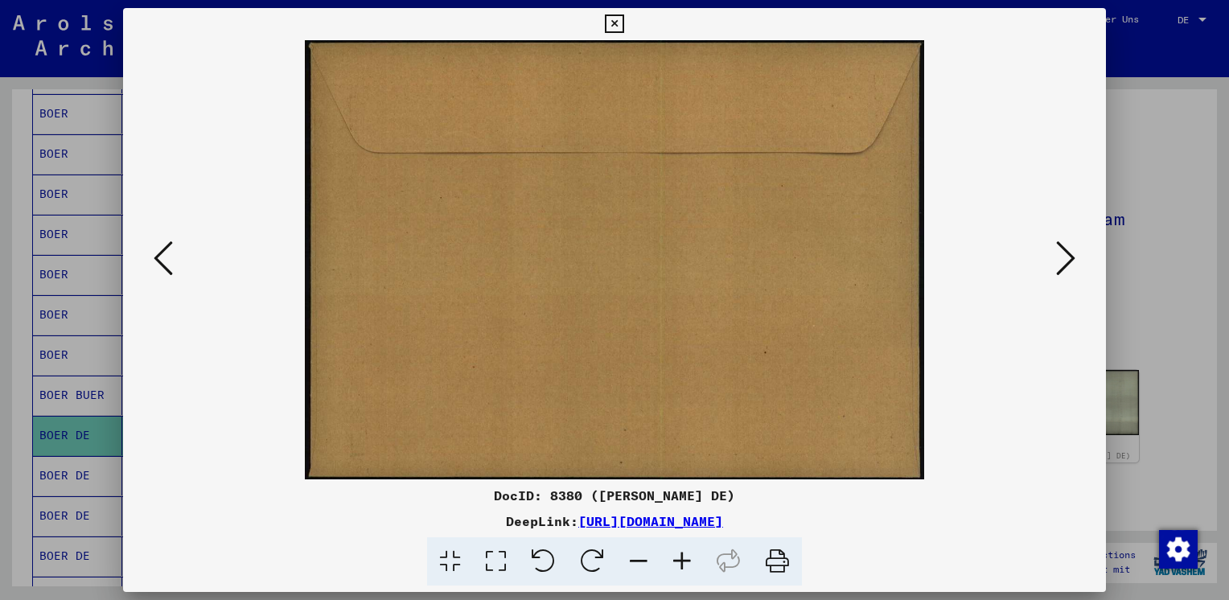
click at [171, 260] on icon at bounding box center [163, 258] width 19 height 39
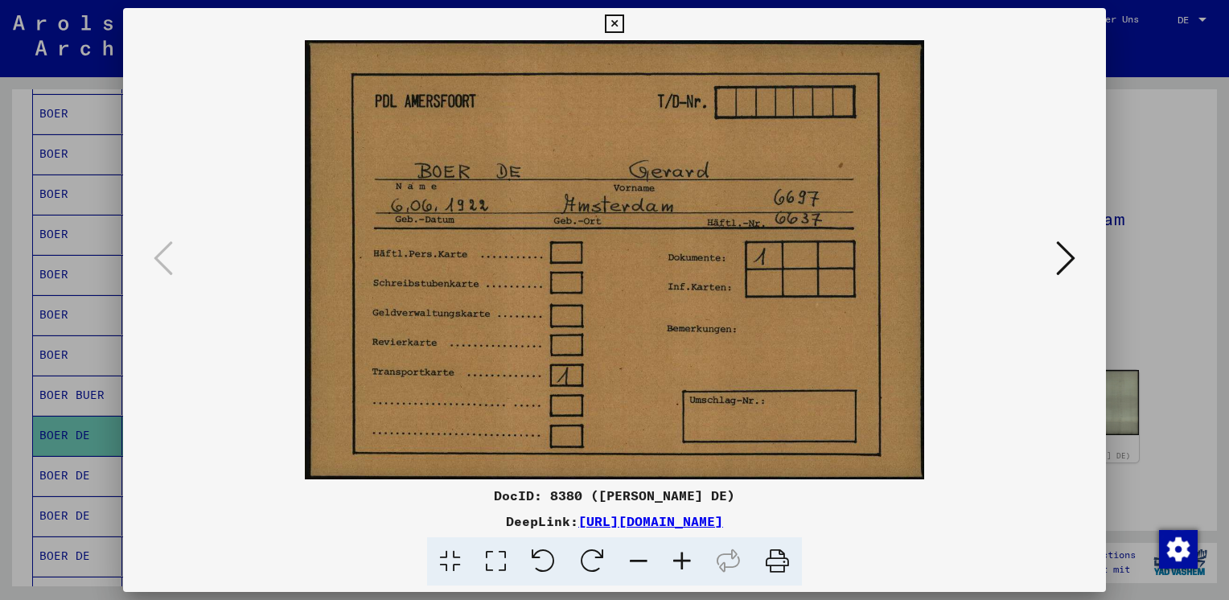
click at [616, 24] on icon at bounding box center [614, 23] width 19 height 19
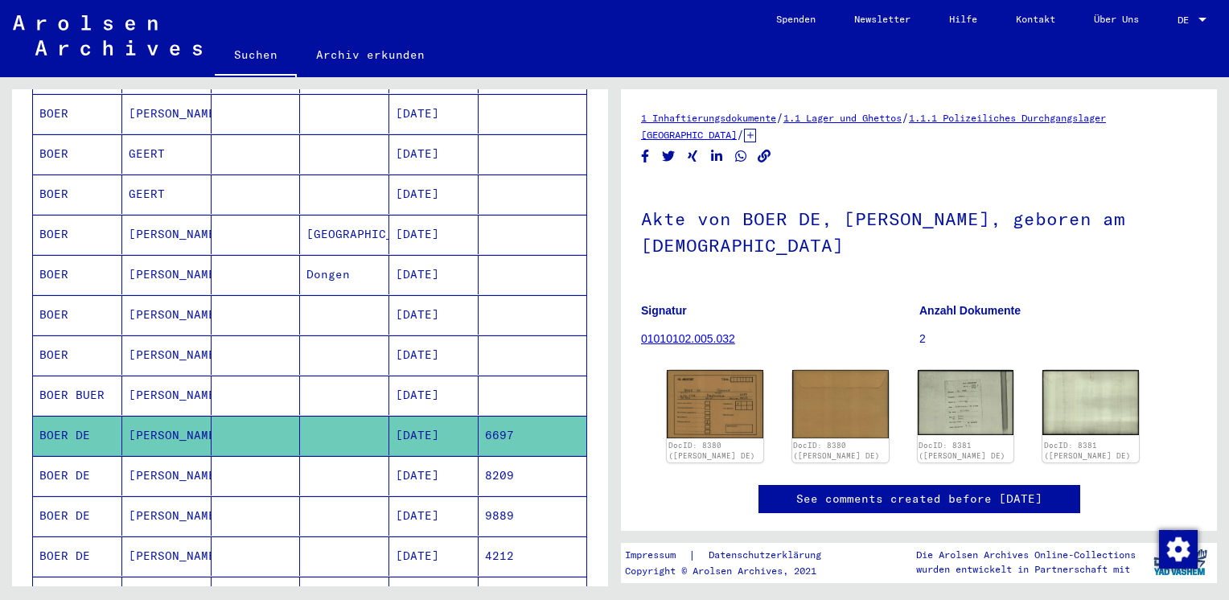
scroll to position [683, 0]
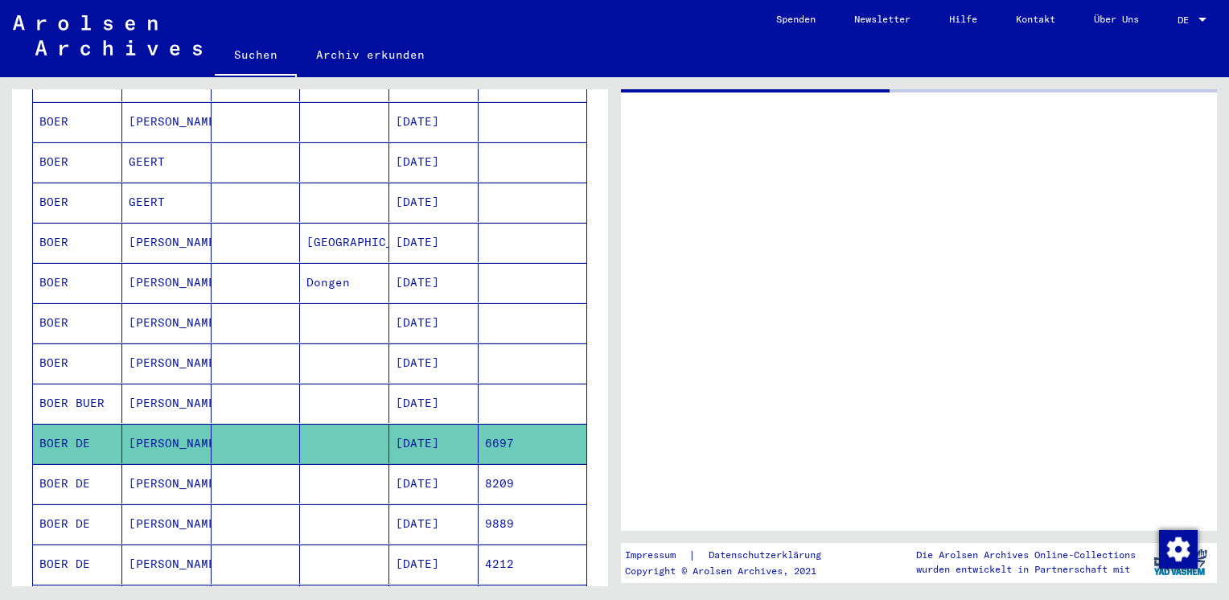
type input "**********"
